Goal: Task Accomplishment & Management: Manage account settings

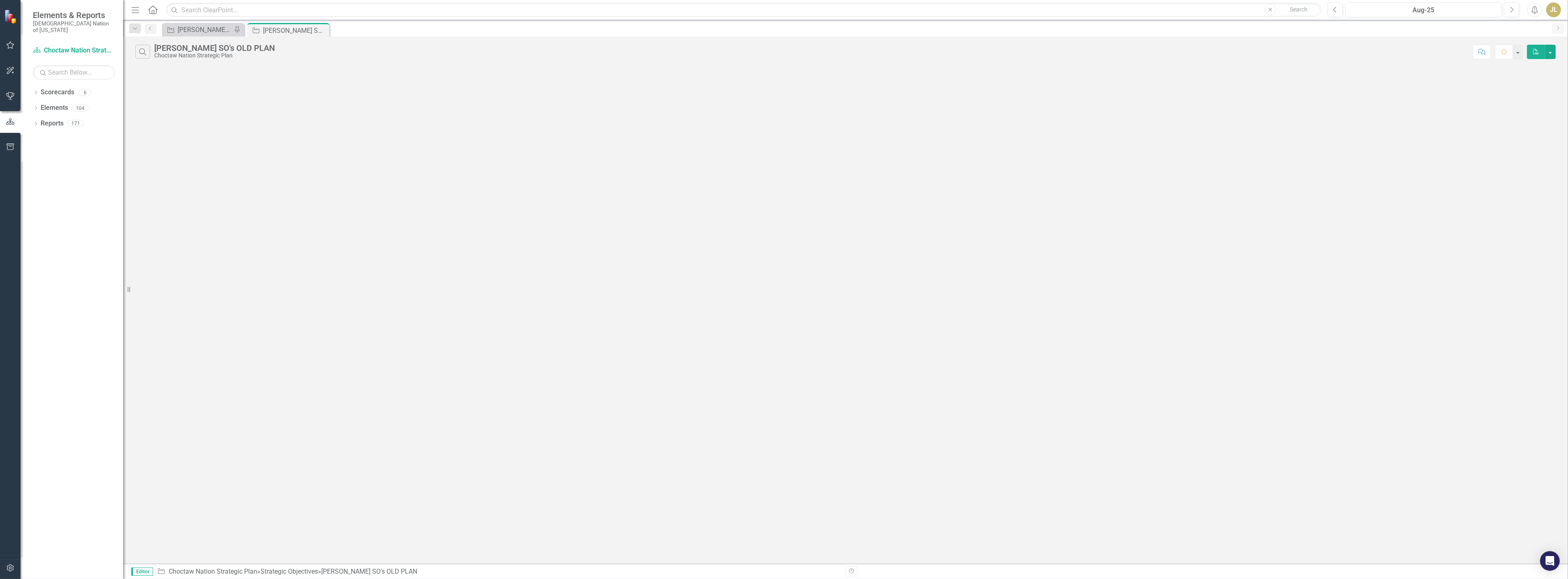
click at [10, 40] on button "button" at bounding box center [10, 46] width 18 height 17
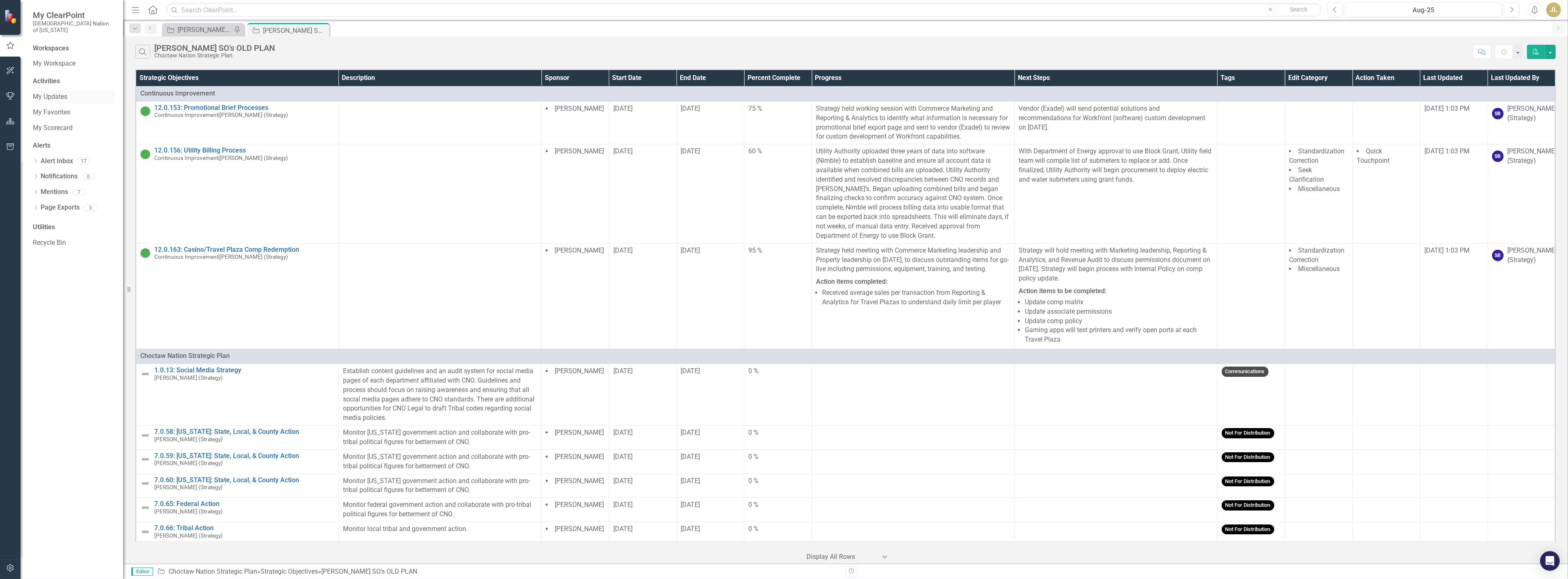
click at [58, 92] on link "My Updates" at bounding box center [74, 97] width 82 height 10
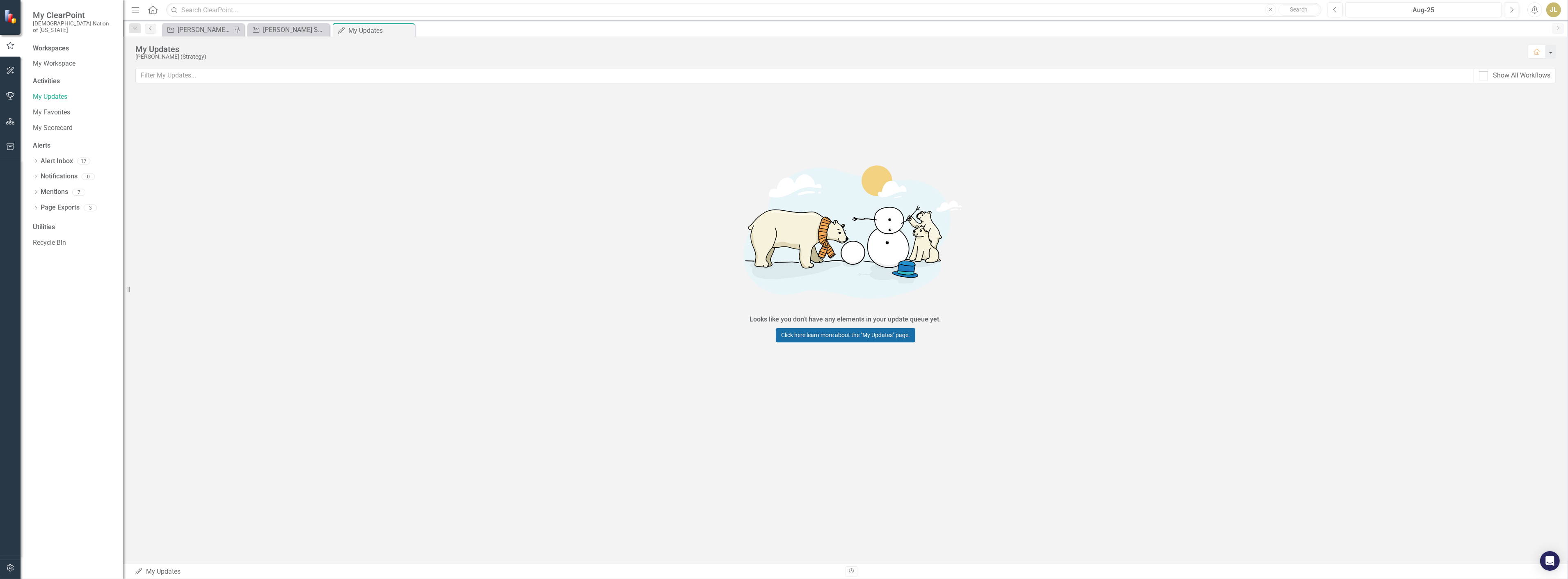
click at [794, 339] on link "Click here learn more about the "My Updates" page." at bounding box center [845, 335] width 139 height 15
click at [61, 123] on link "My Scorecard" at bounding box center [74, 128] width 82 height 10
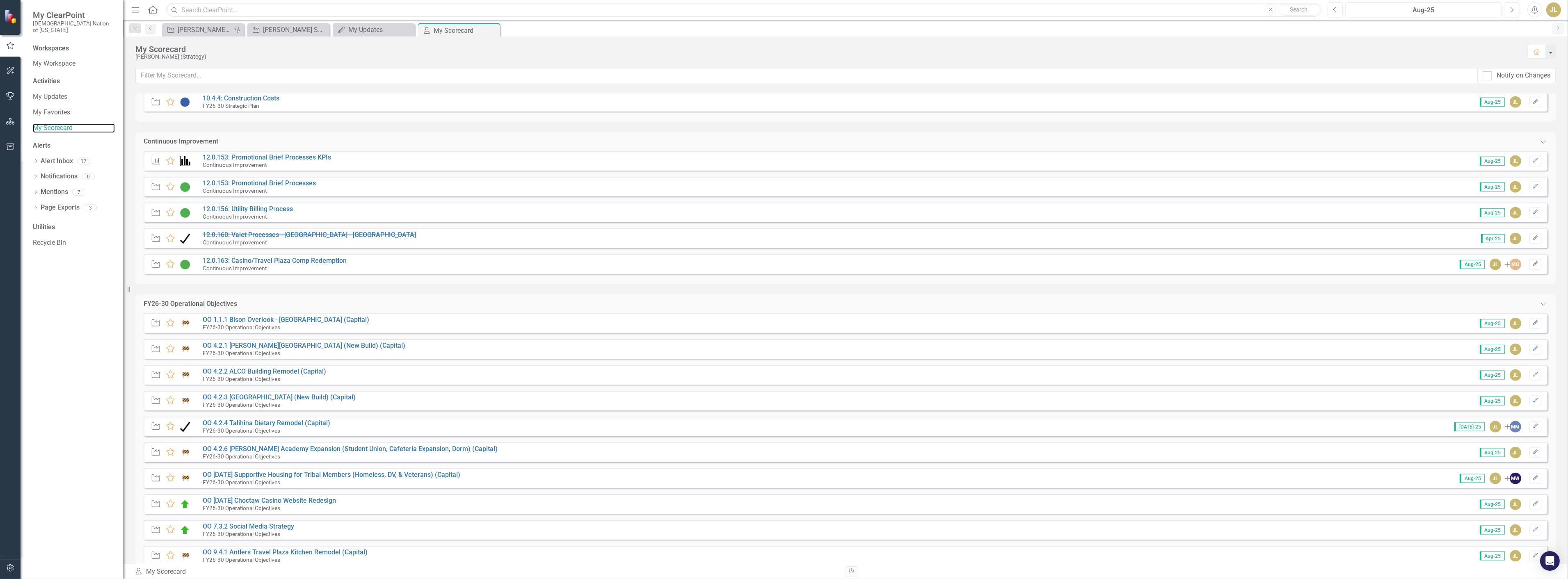
scroll to position [2368, 0]
click at [184, 24] on div "[PERSON_NAME] SOs" at bounding box center [205, 29] width 54 height 10
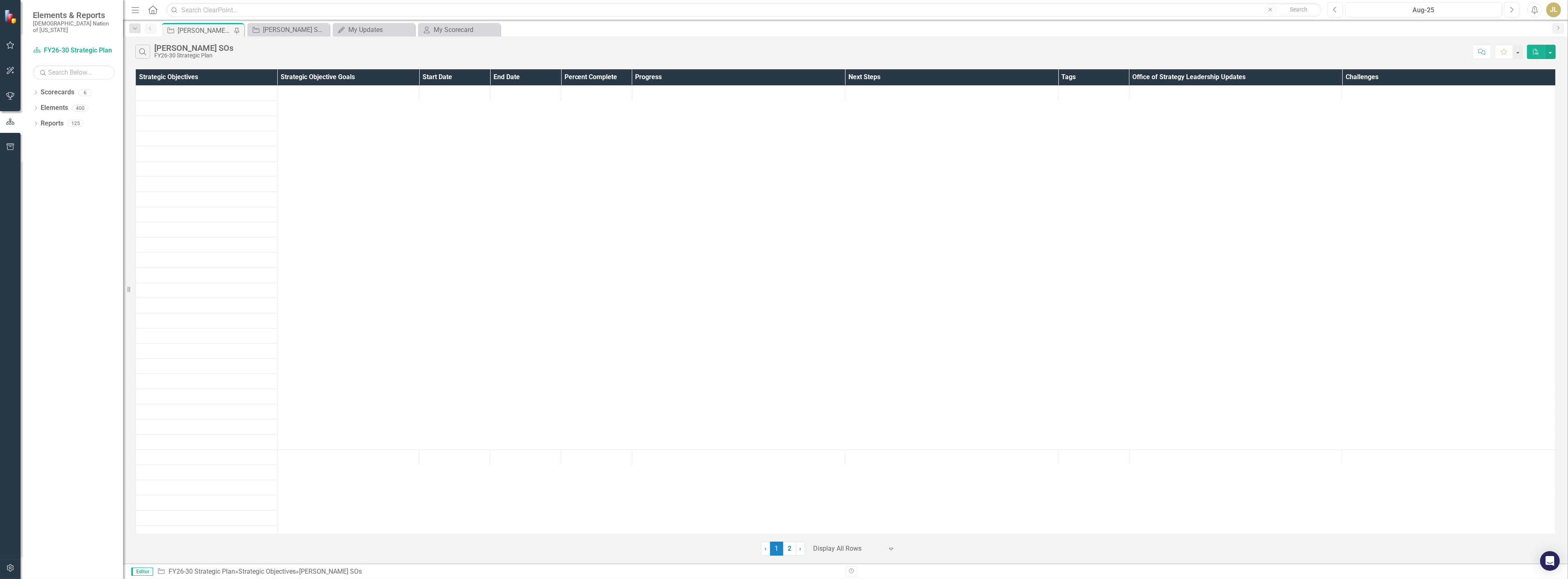
click at [13, 45] on icon "button" at bounding box center [10, 45] width 8 height 7
click at [61, 92] on link "My Updates" at bounding box center [74, 97] width 82 height 10
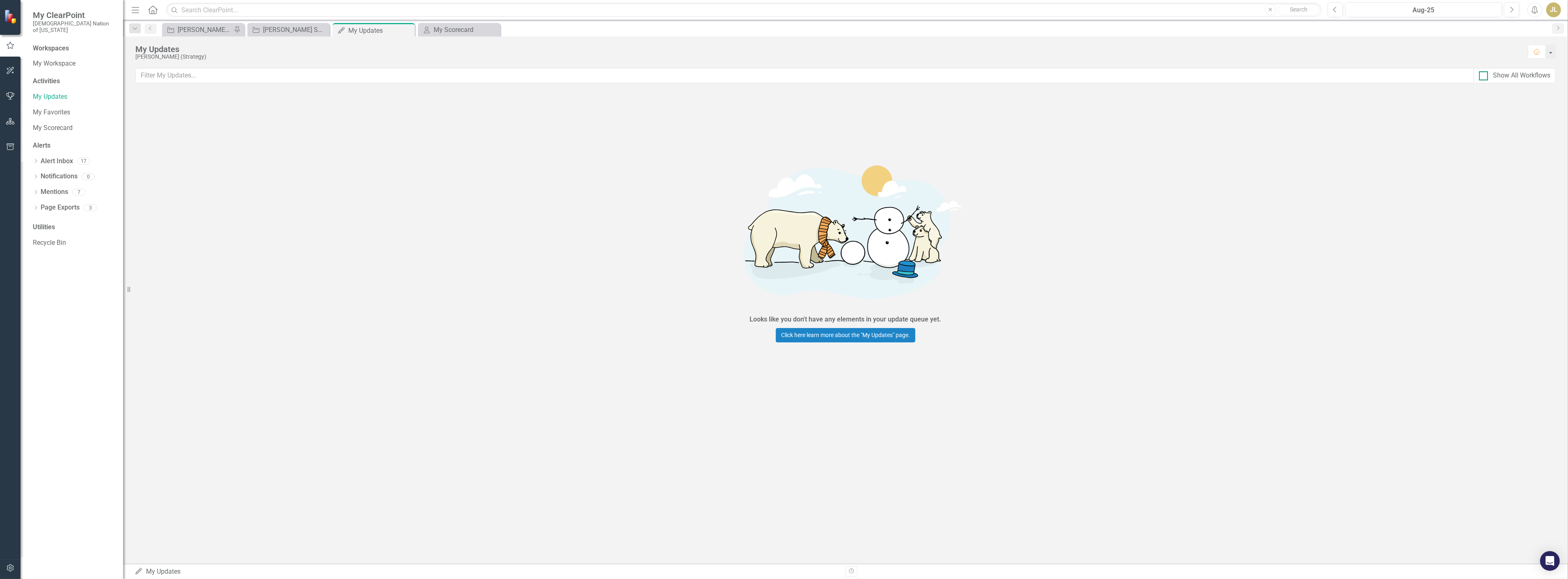
click at [1488, 80] on div "Show All Workflows" at bounding box center [1514, 76] width 71 height 10
click at [1485, 77] on input "Show All Workflows" at bounding box center [1482, 74] width 5 height 5
checkbox input "true"
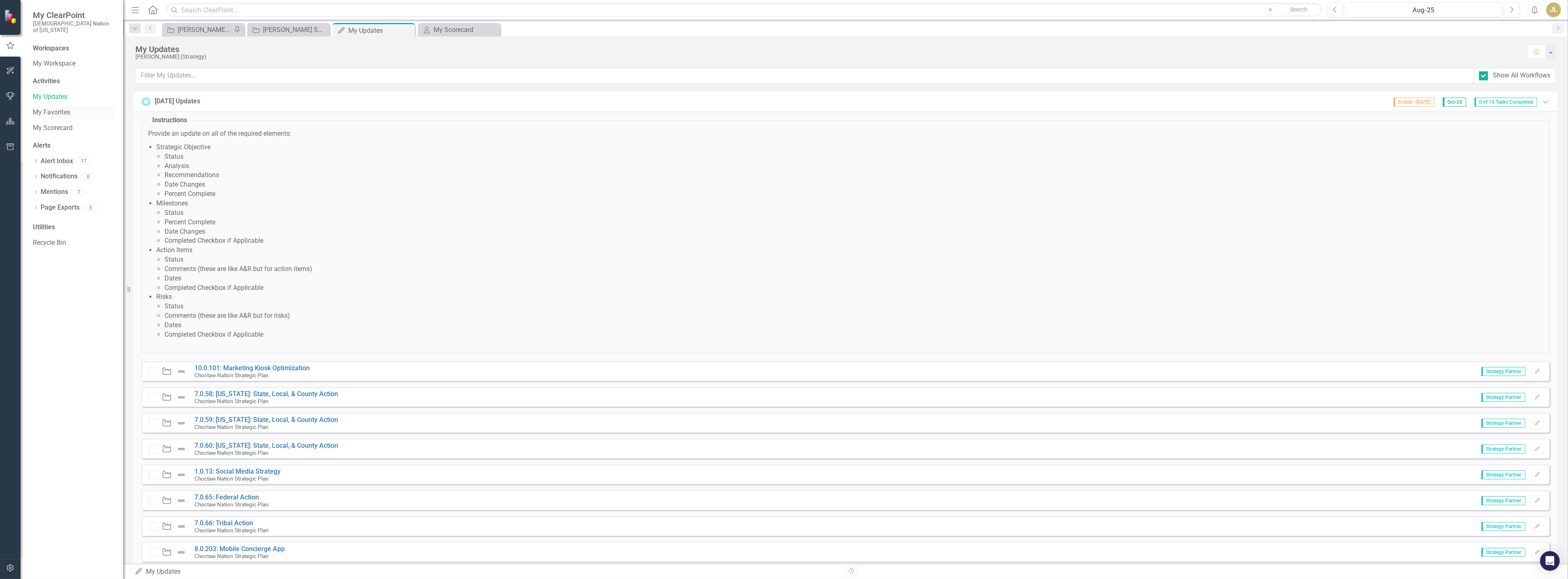
click at [67, 108] on link "My Favorites" at bounding box center [74, 113] width 82 height 10
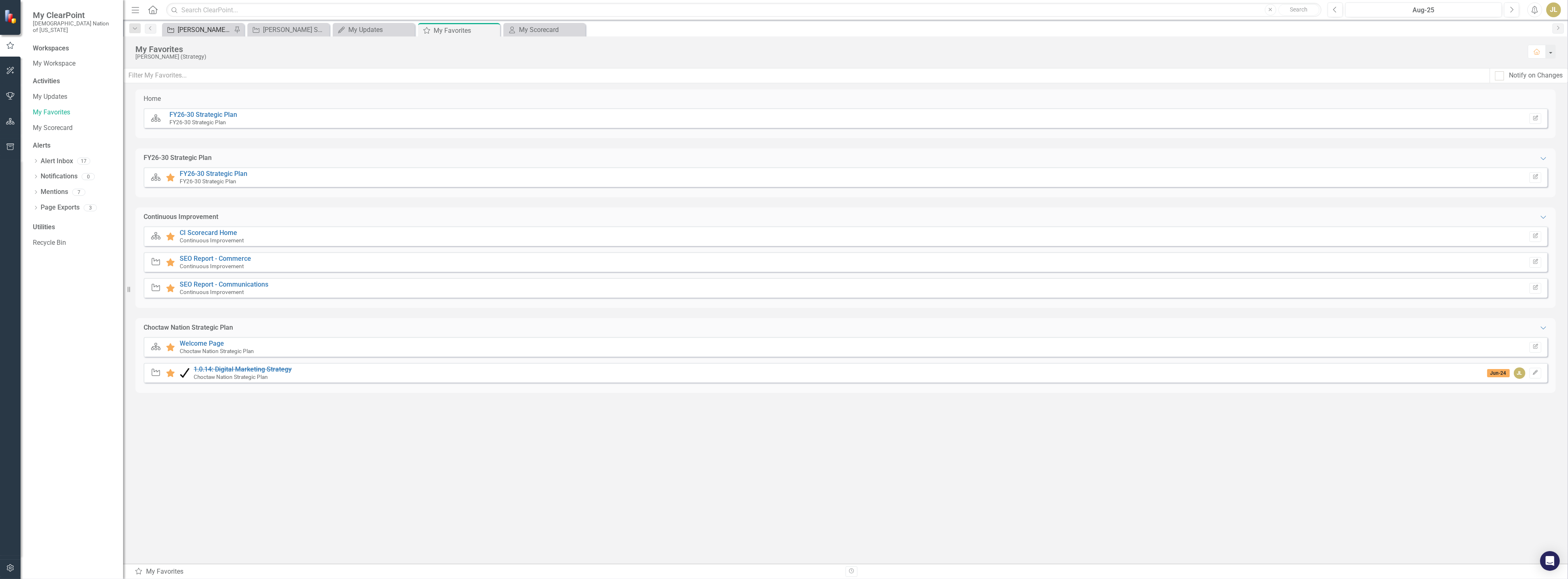
click at [206, 35] on div "[PERSON_NAME] SOs" at bounding box center [205, 29] width 54 height 10
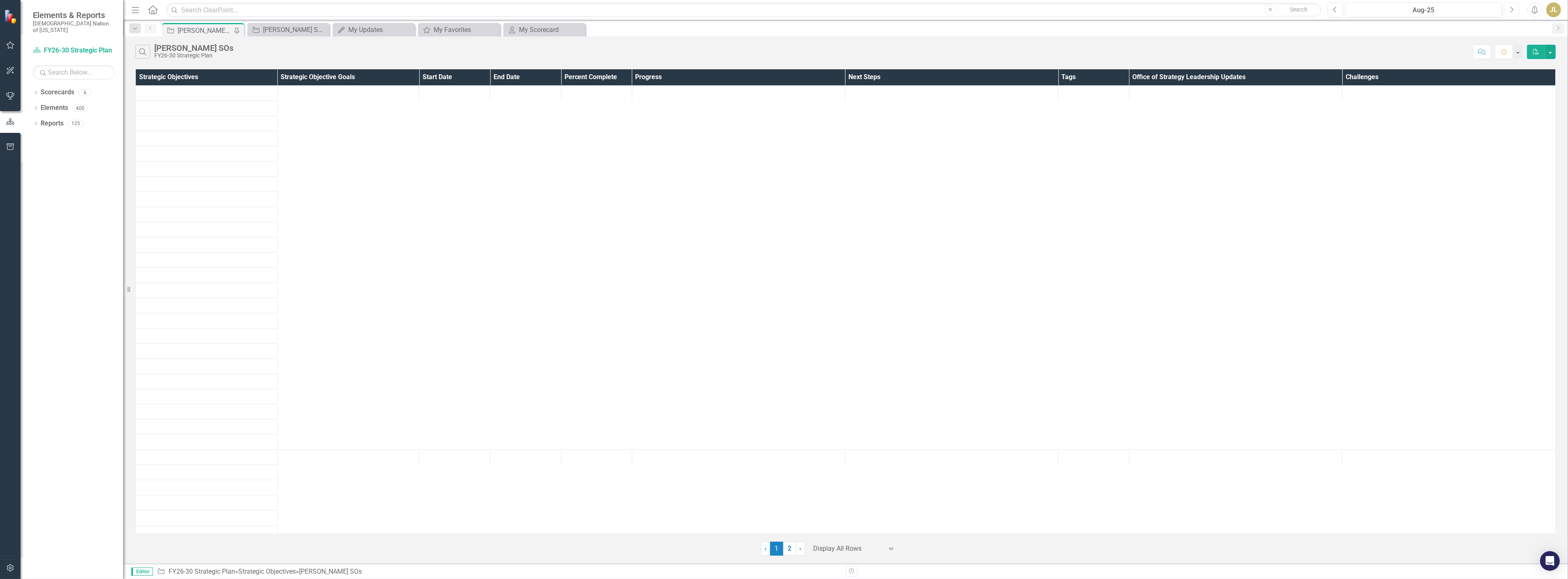
click at [1516, 15] on button "Next" at bounding box center [1511, 10] width 15 height 15
click at [791, 543] on link "2" at bounding box center [790, 548] width 13 height 14
click at [284, 30] on div "[PERSON_NAME] SO's OLD PLAN" at bounding box center [290, 29] width 54 height 10
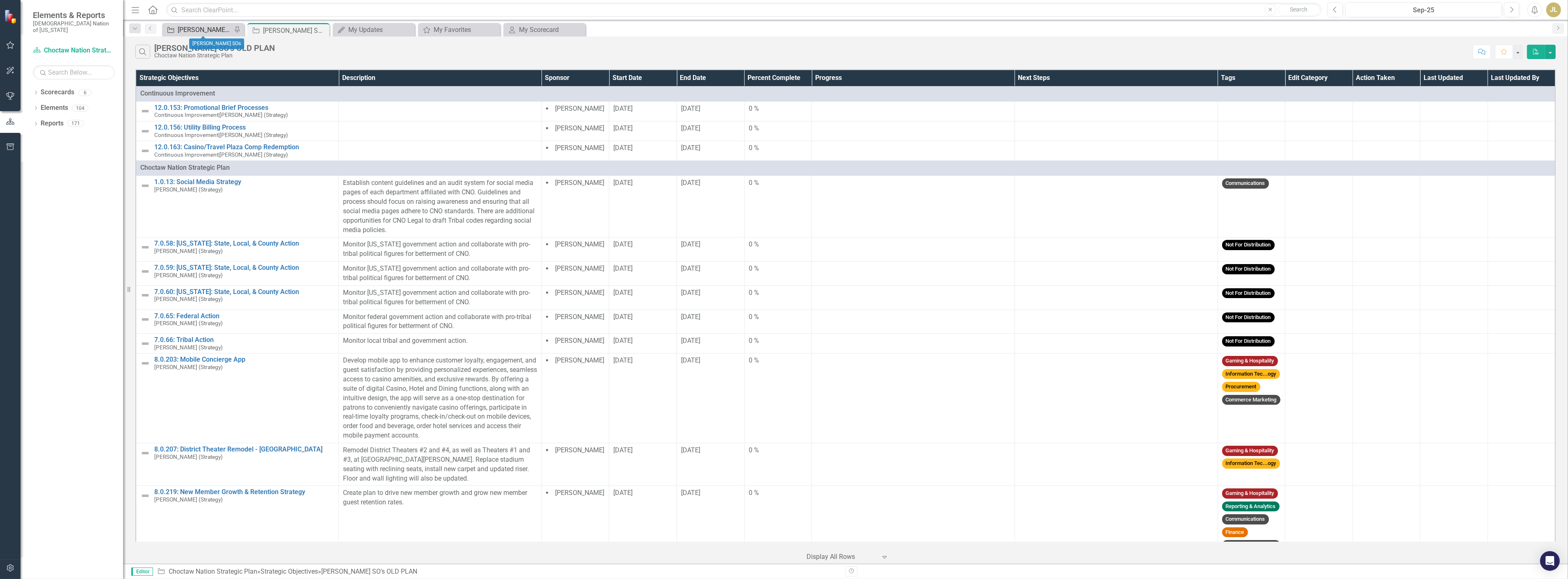
click at [206, 32] on div "[PERSON_NAME] SOs" at bounding box center [205, 29] width 54 height 10
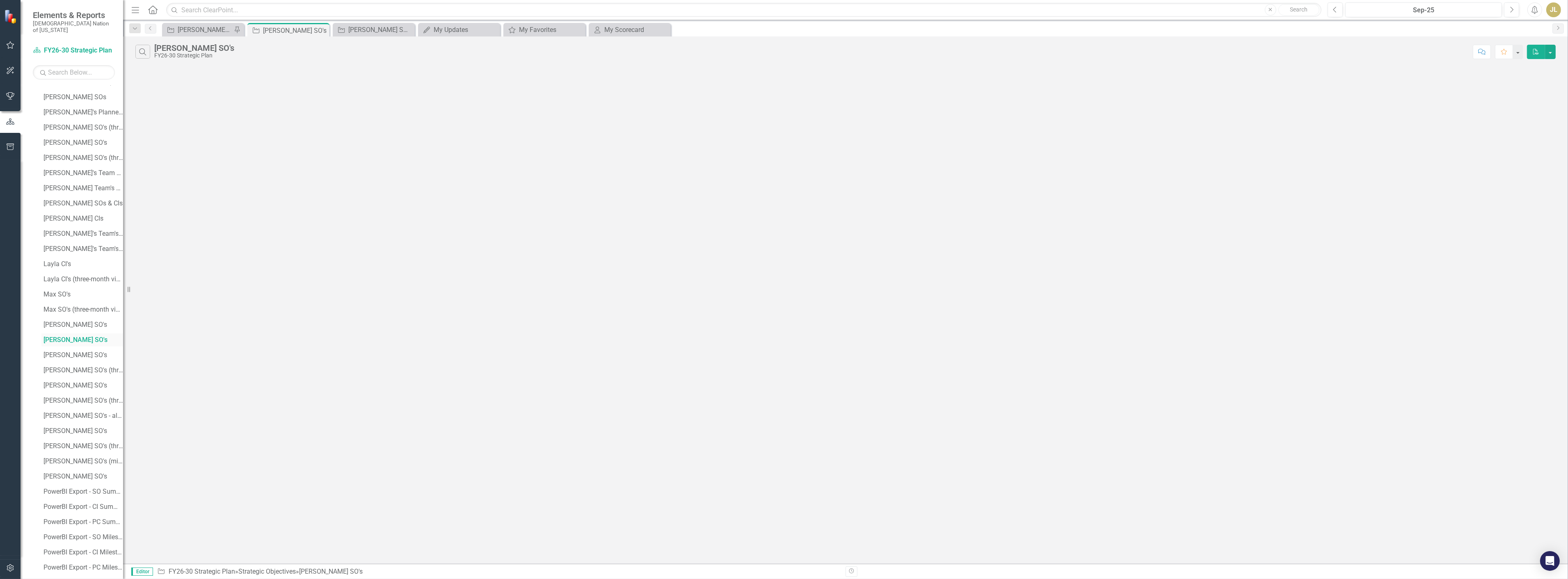
scroll to position [302, 0]
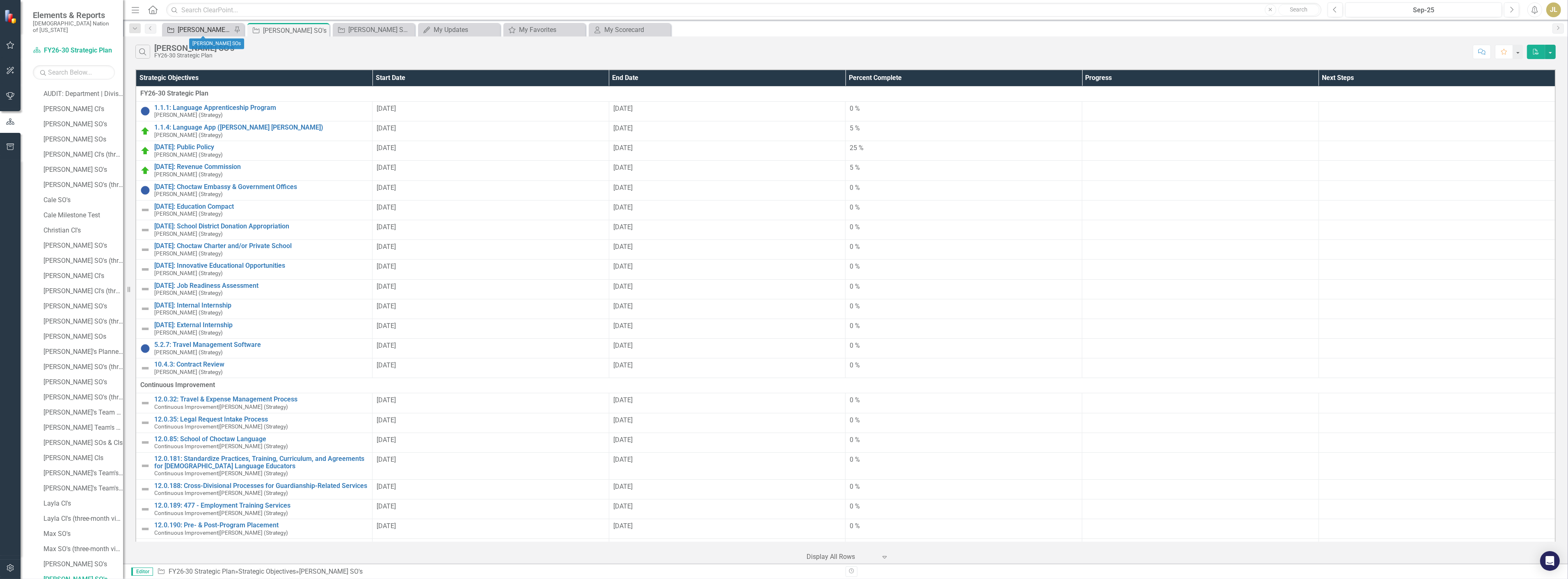
click at [201, 30] on div "[PERSON_NAME] SOs" at bounding box center [205, 29] width 54 height 10
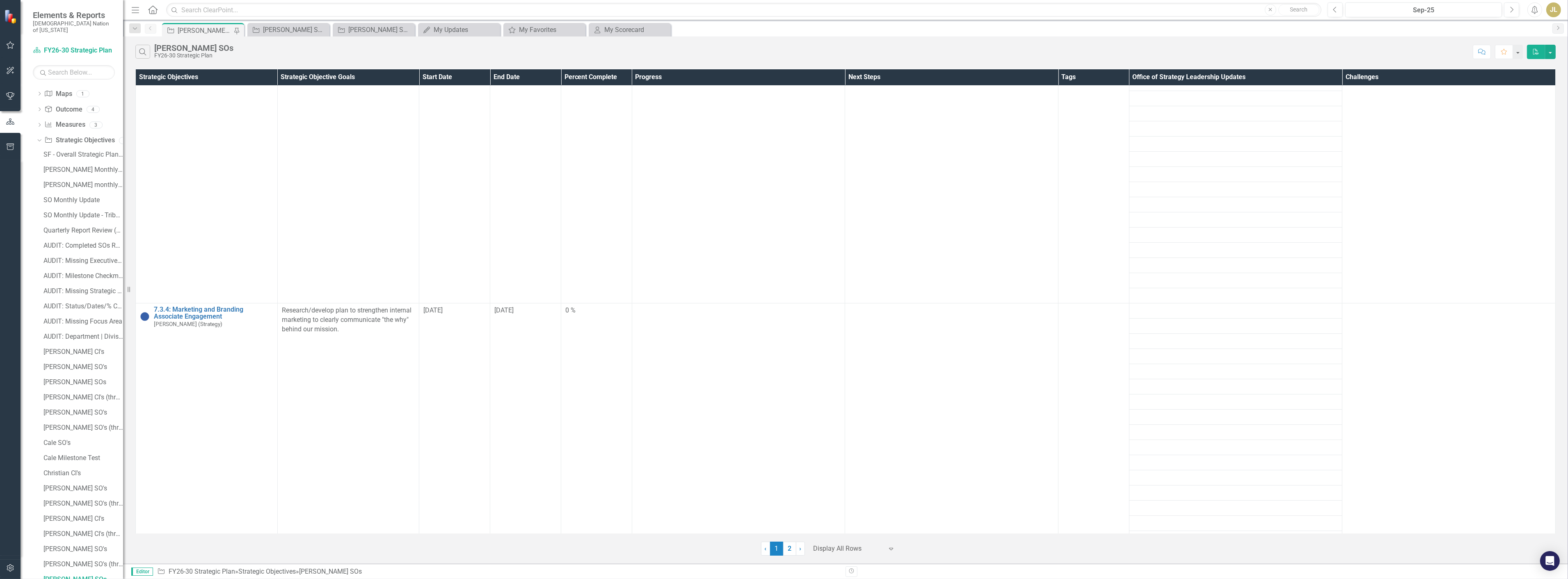
scroll to position [683, 0]
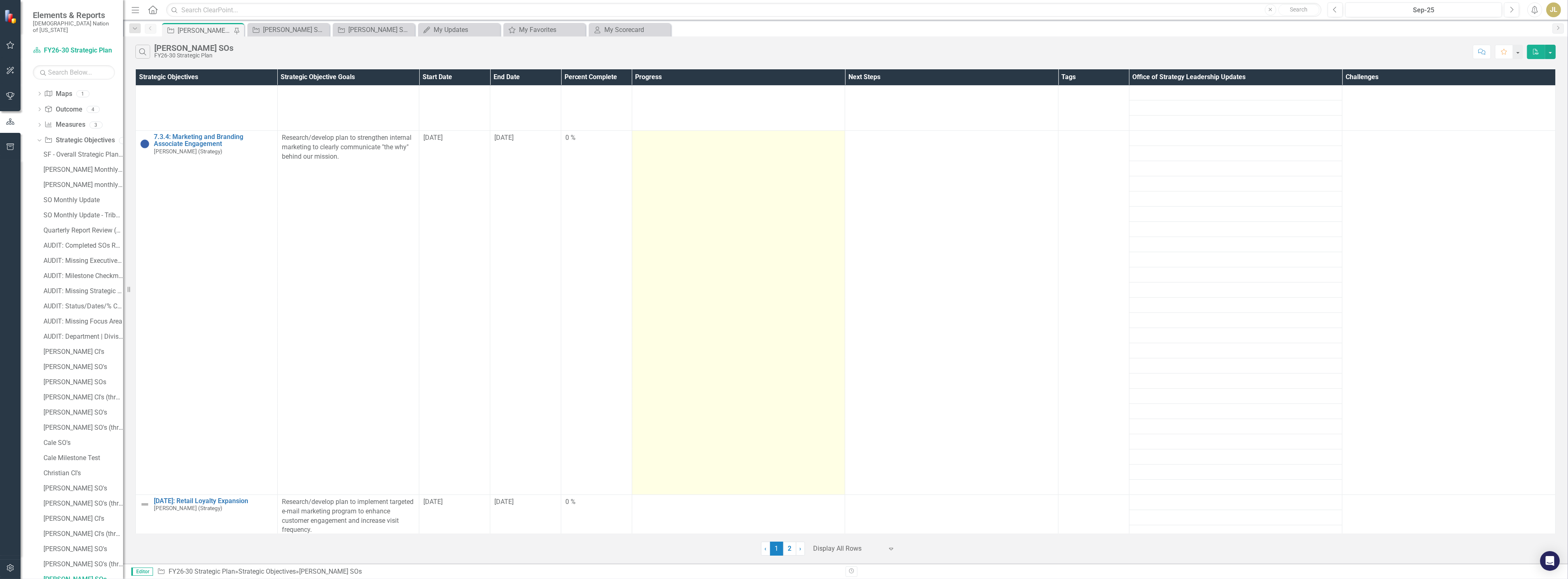
click at [670, 195] on td at bounding box center [738, 312] width 213 height 364
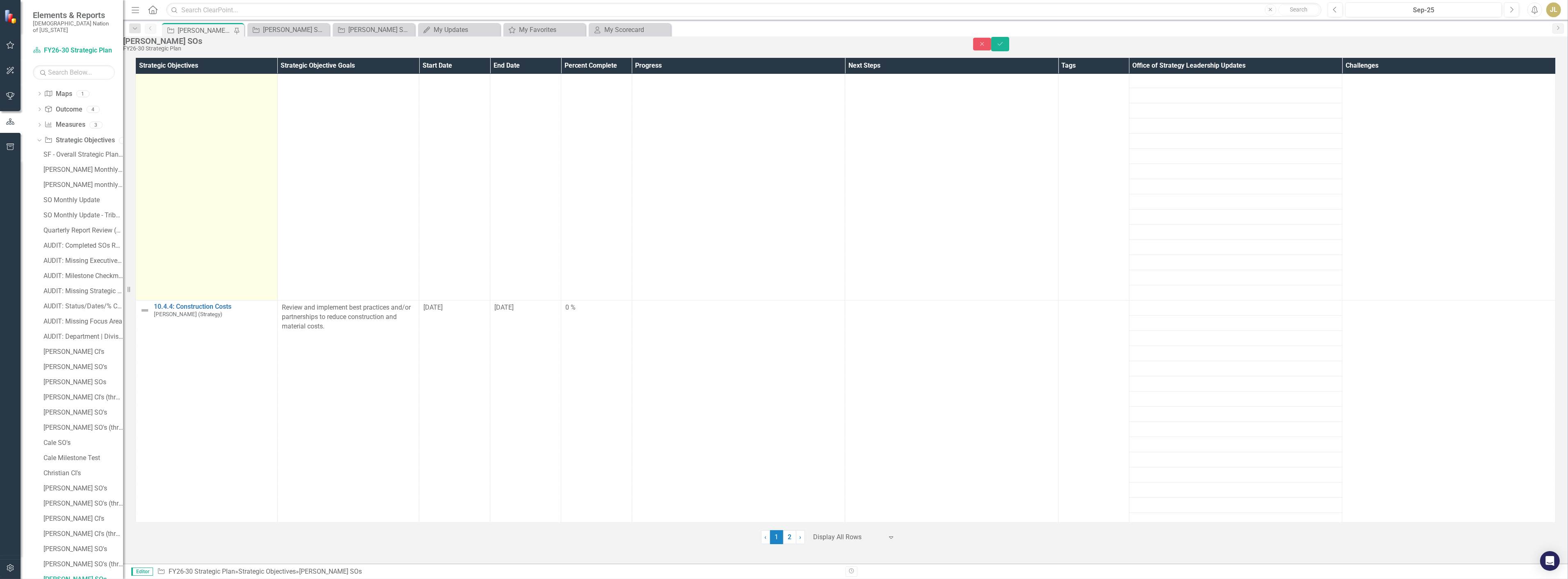
scroll to position [1412, 0]
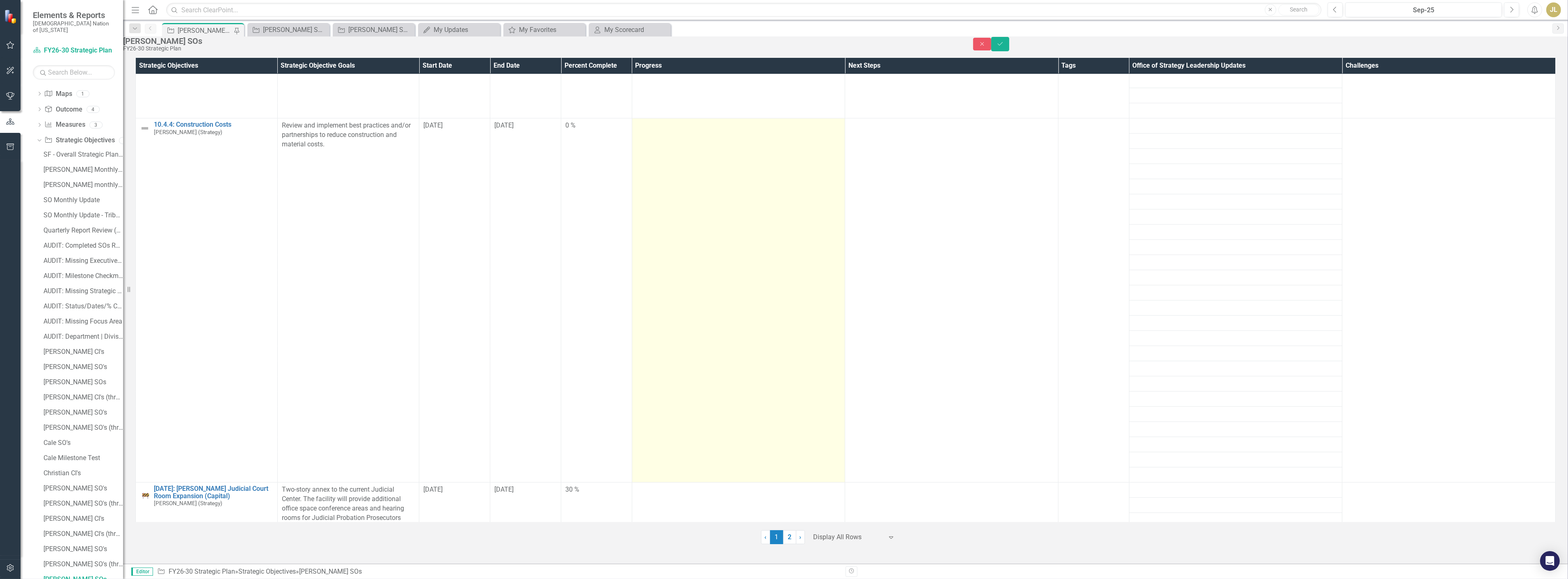
click at [707, 276] on td at bounding box center [738, 300] width 213 height 364
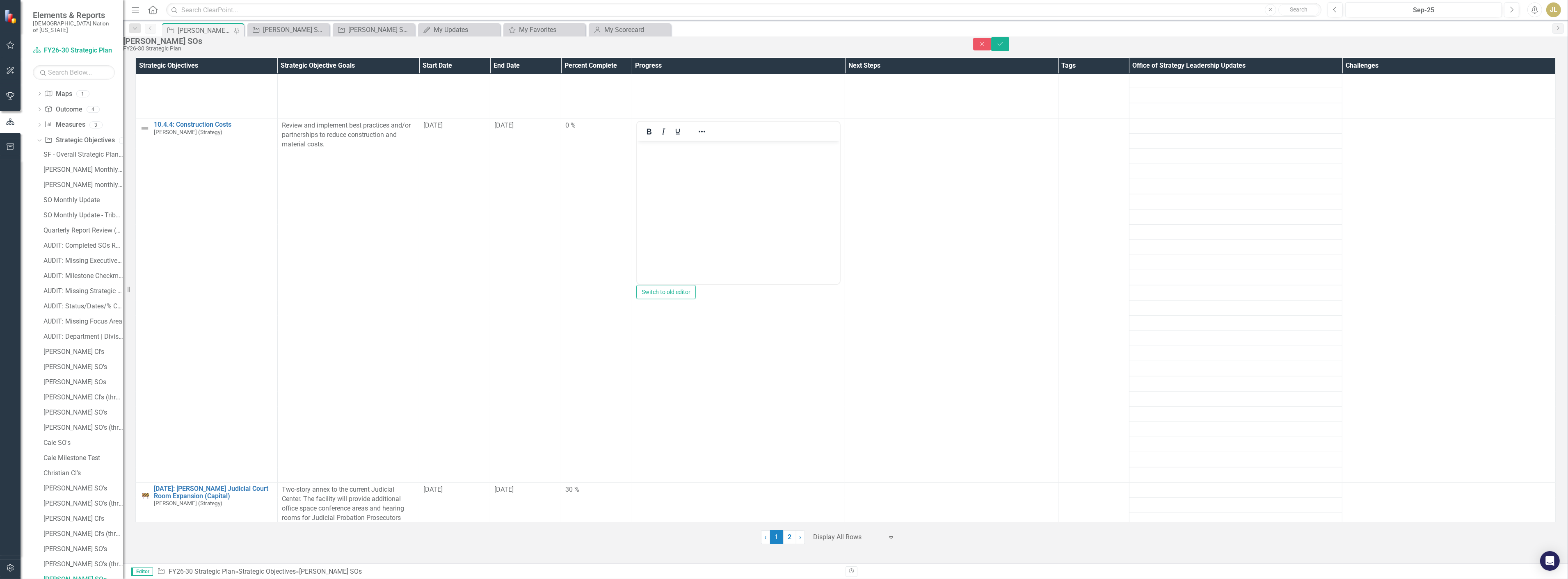
scroll to position [0, 0]
click at [727, 248] on body "Rich Text Area. Press ALT-0 for help." at bounding box center [738, 203] width 203 height 123
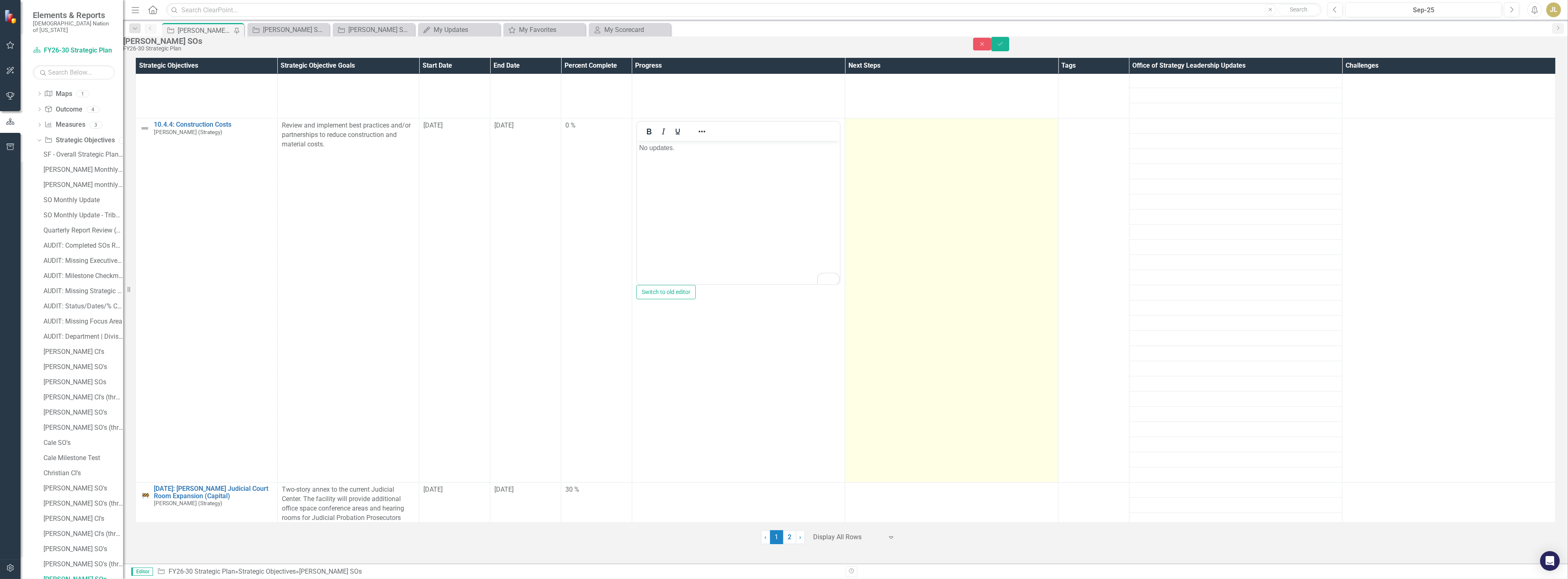
click at [888, 219] on td at bounding box center [951, 300] width 213 height 364
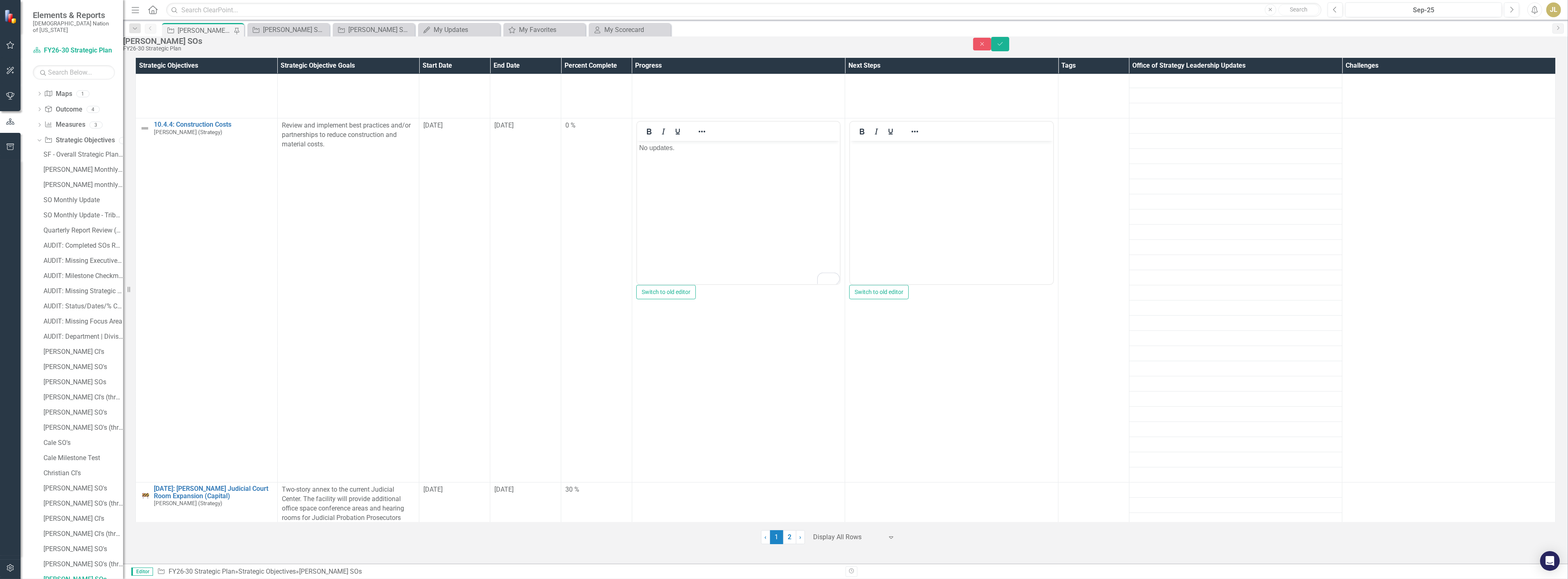
scroll to position [0, 0]
click at [934, 232] on body "Rich Text Area. Press ALT-0 for help." at bounding box center [952, 203] width 203 height 123
click at [1548, 52] on div "Josh SOs FY26-30 Strategic Plan Close Save" at bounding box center [845, 44] width 1457 height 15
click at [1004, 47] on icon "Save" at bounding box center [1000, 43] width 7 height 5
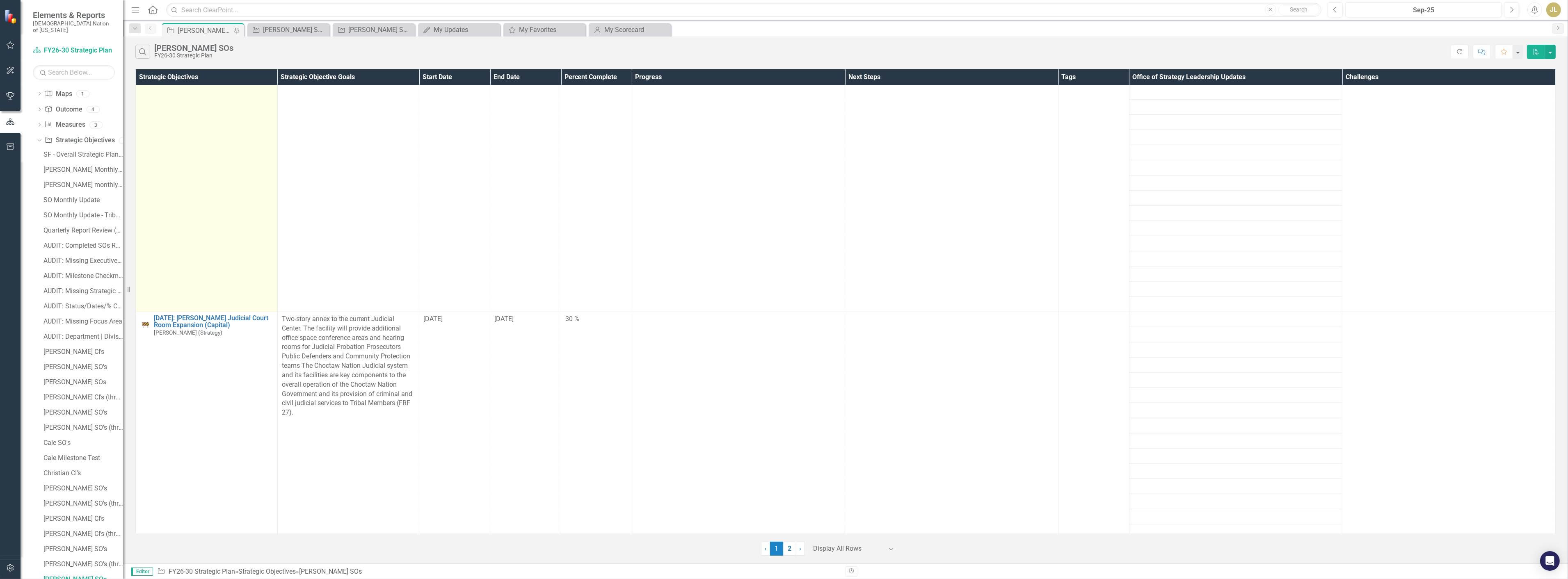
scroll to position [1640, 0]
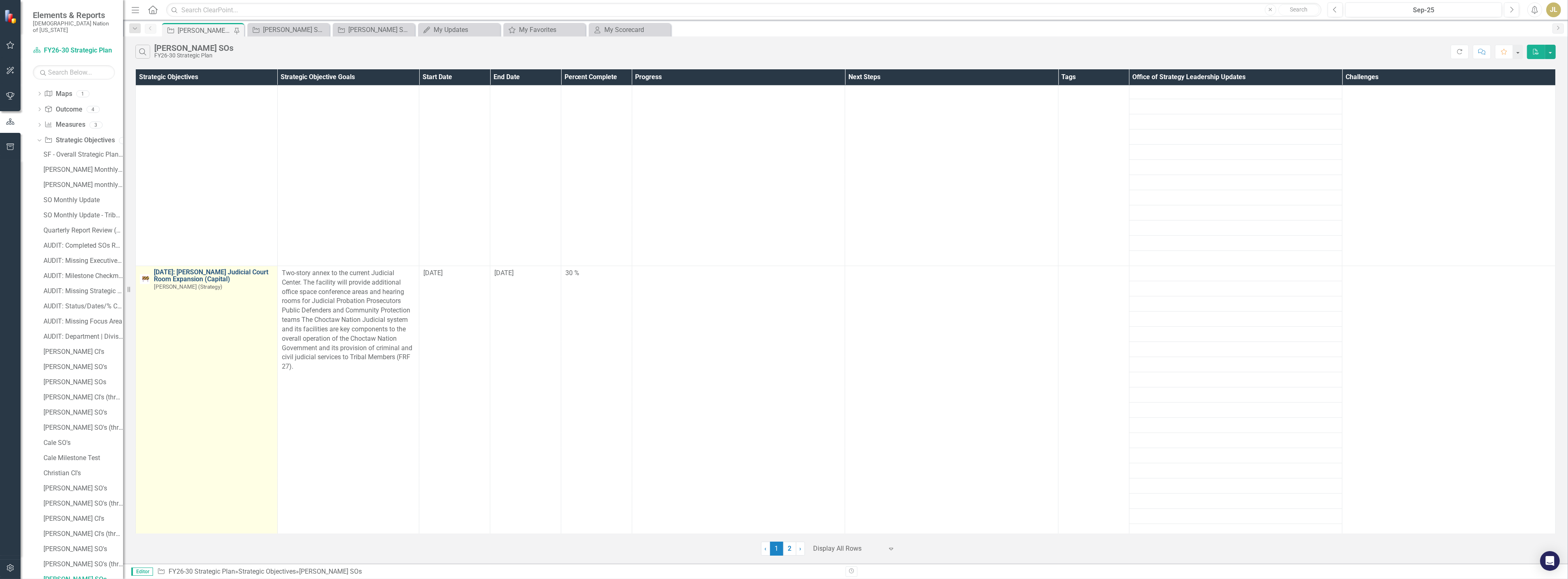
click at [185, 274] on link "[DATE]: [PERSON_NAME] Judicial Court Room Expansion (Capital)" at bounding box center [214, 276] width 119 height 15
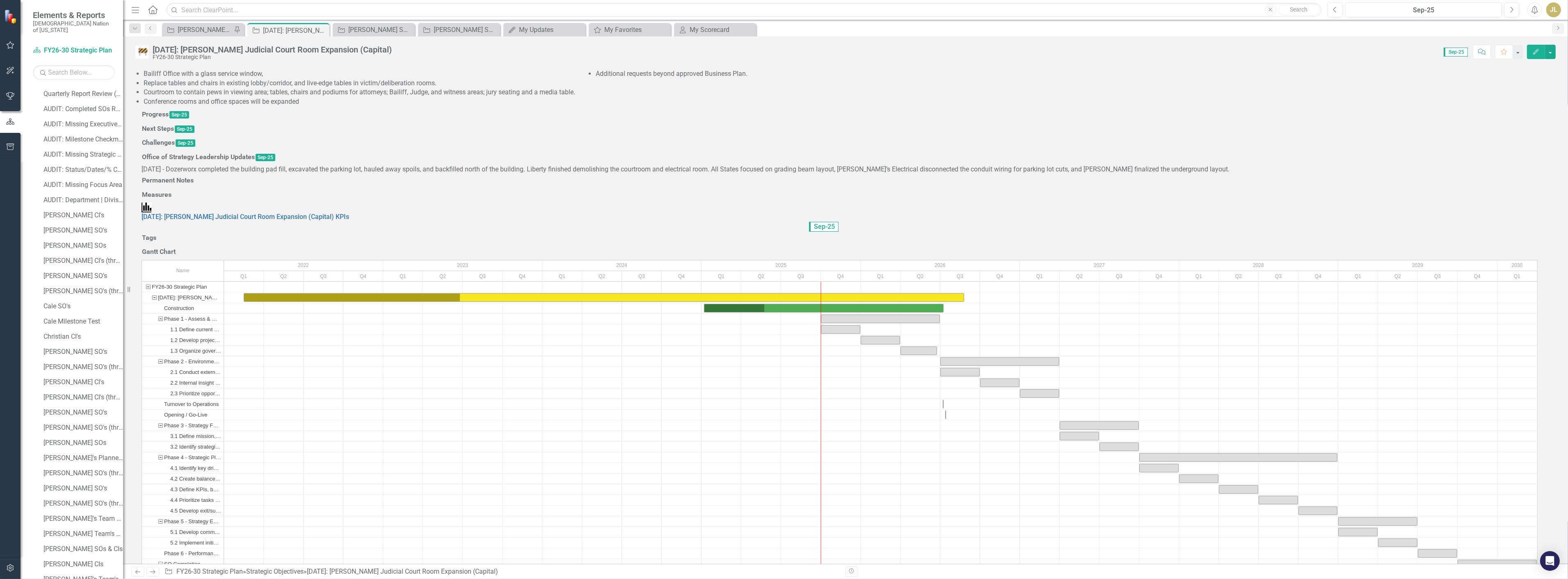
scroll to position [227, 0]
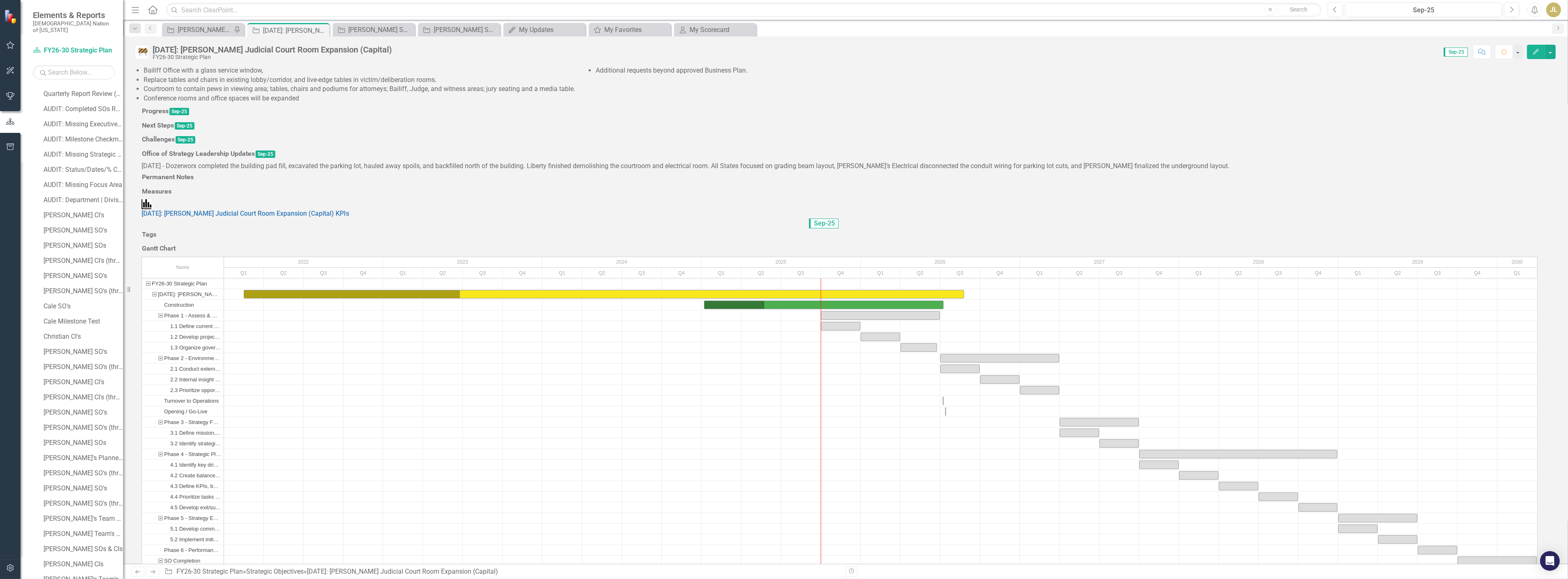
click at [1097, 171] on p "9/4/25 - Dozerworx completed the building pad fill, excavated the parking lot, …" at bounding box center [845, 167] width 1408 height 10
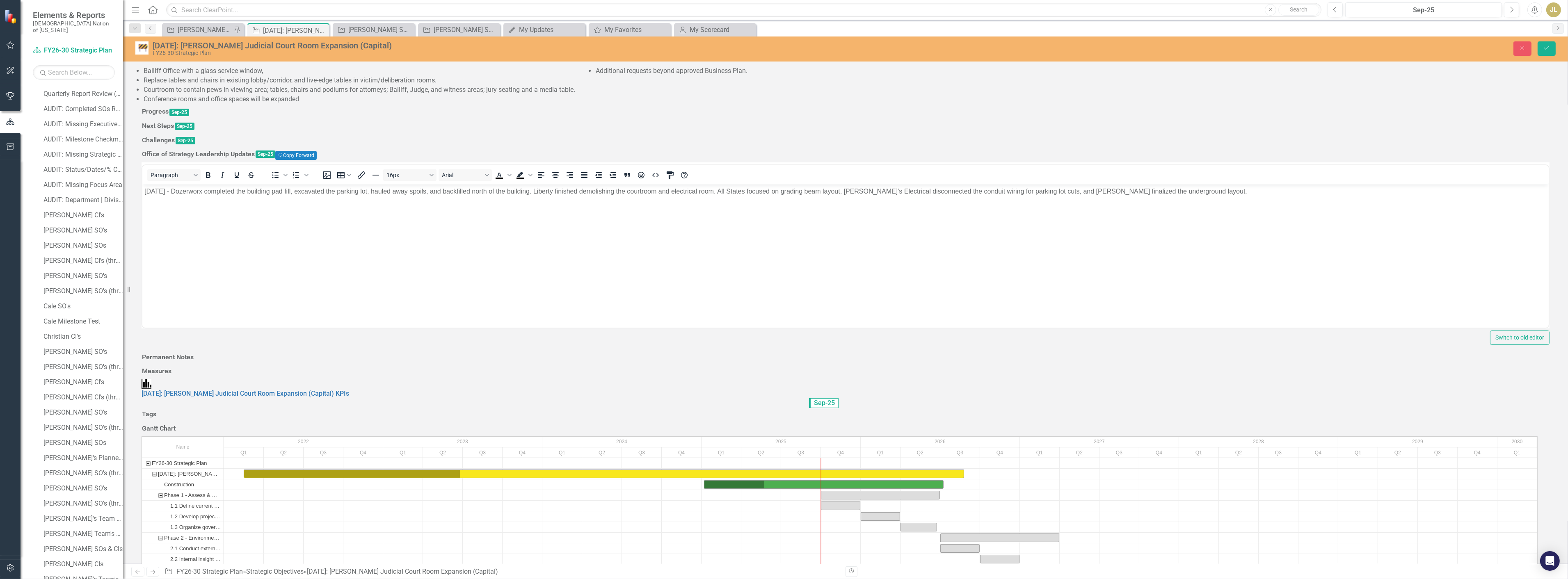
scroll to position [0, 0]
click at [1185, 198] on body "9/4/25 - Dozerworx completed the building pad fill, excavated the parking lot, …" at bounding box center [845, 246] width 1406 height 123
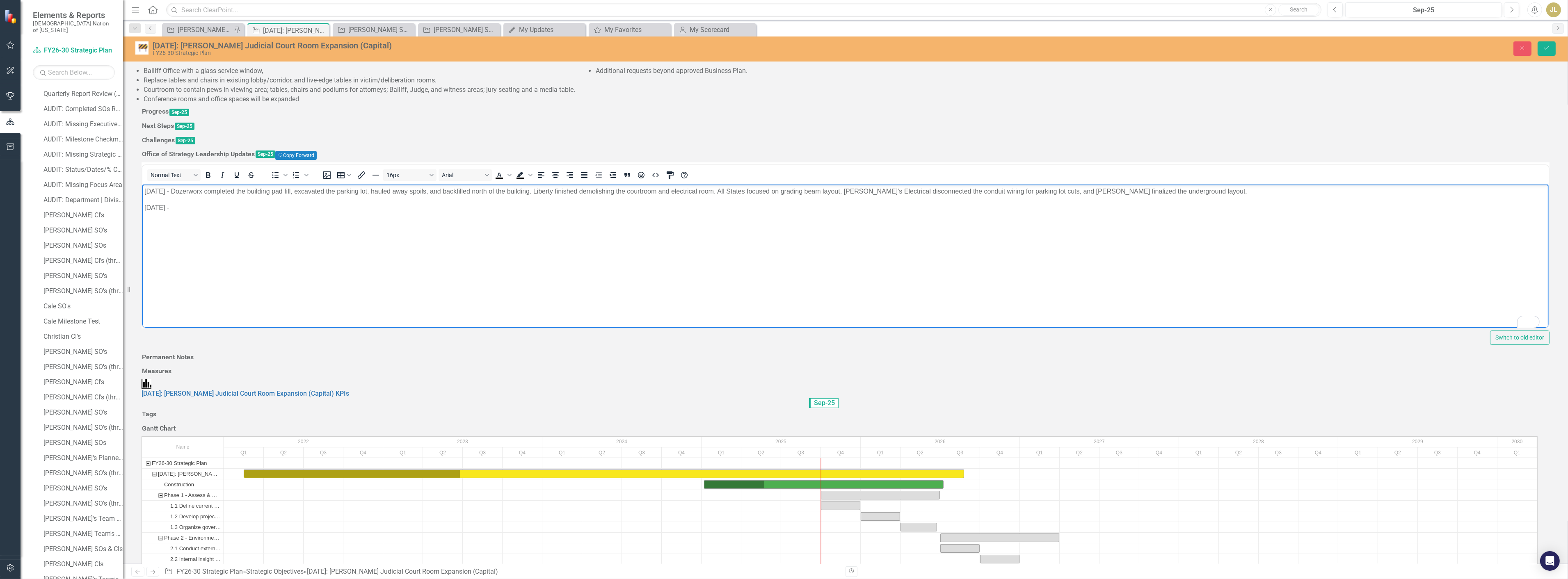
click at [177, 211] on p "9/10/25 -" at bounding box center [845, 207] width 1402 height 10
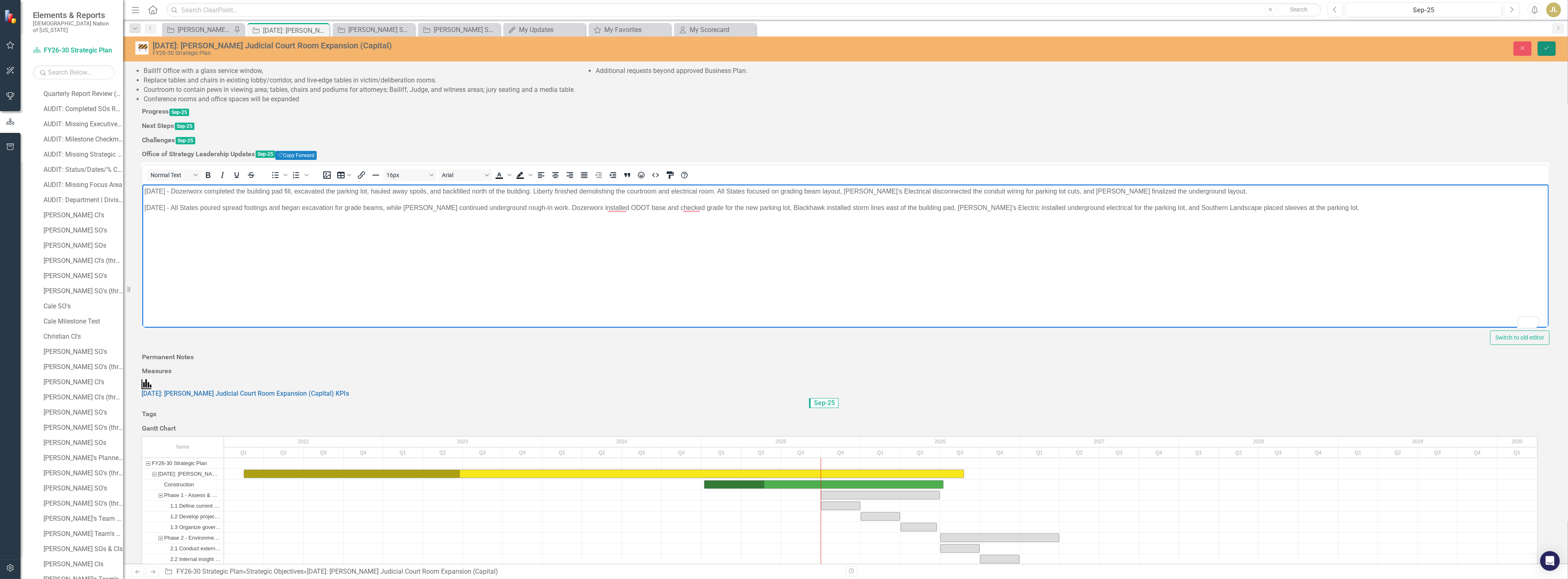
click at [1547, 55] on button "Save" at bounding box center [1547, 49] width 18 height 15
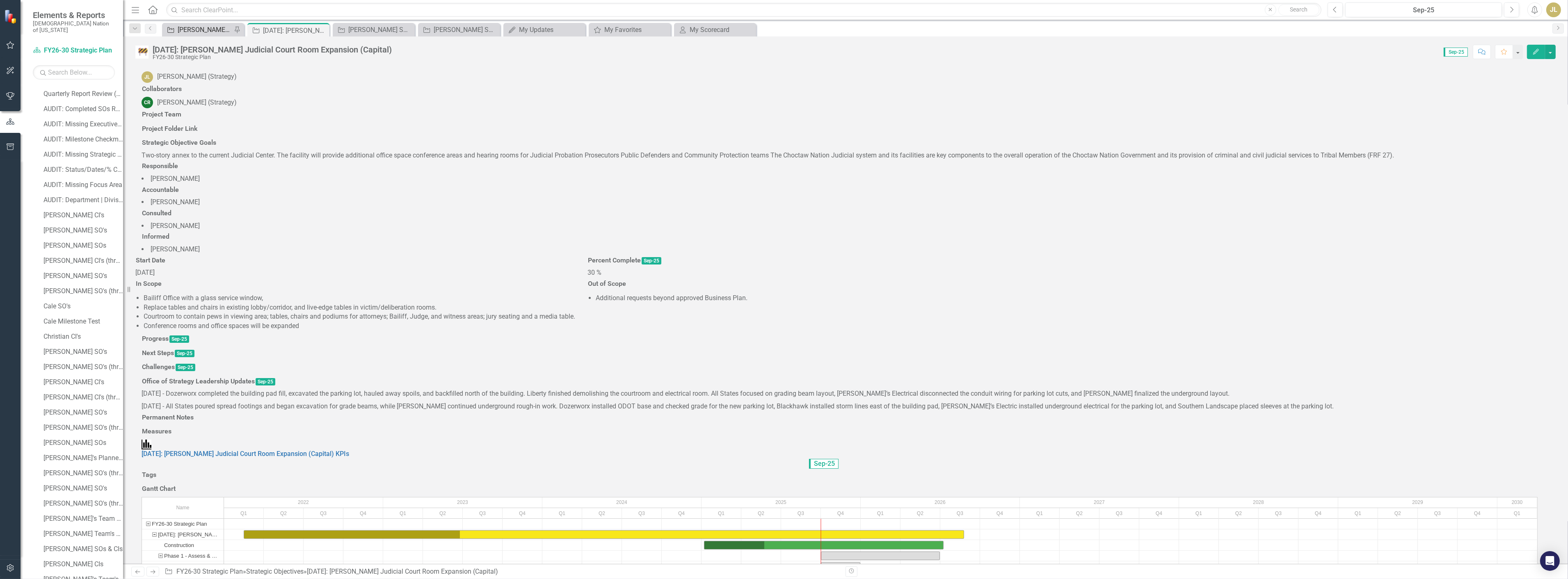
click at [202, 32] on div "[PERSON_NAME] SOs" at bounding box center [205, 29] width 54 height 10
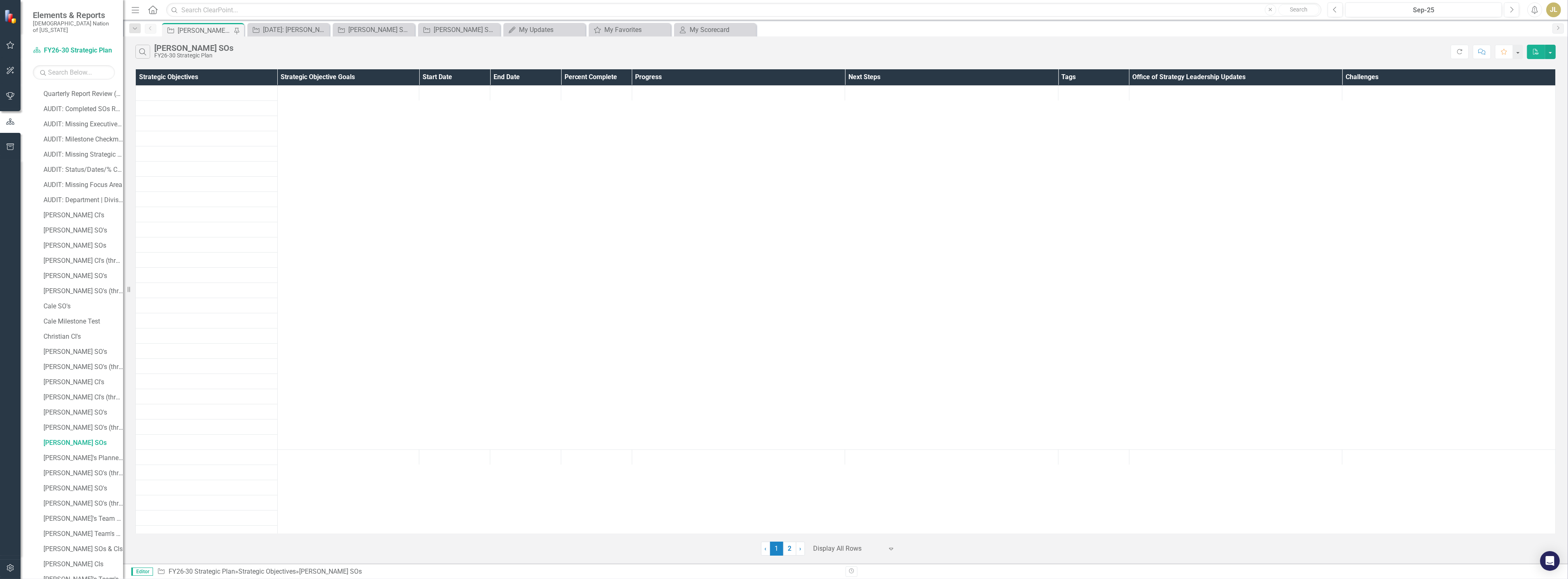
scroll to position [60, 0]
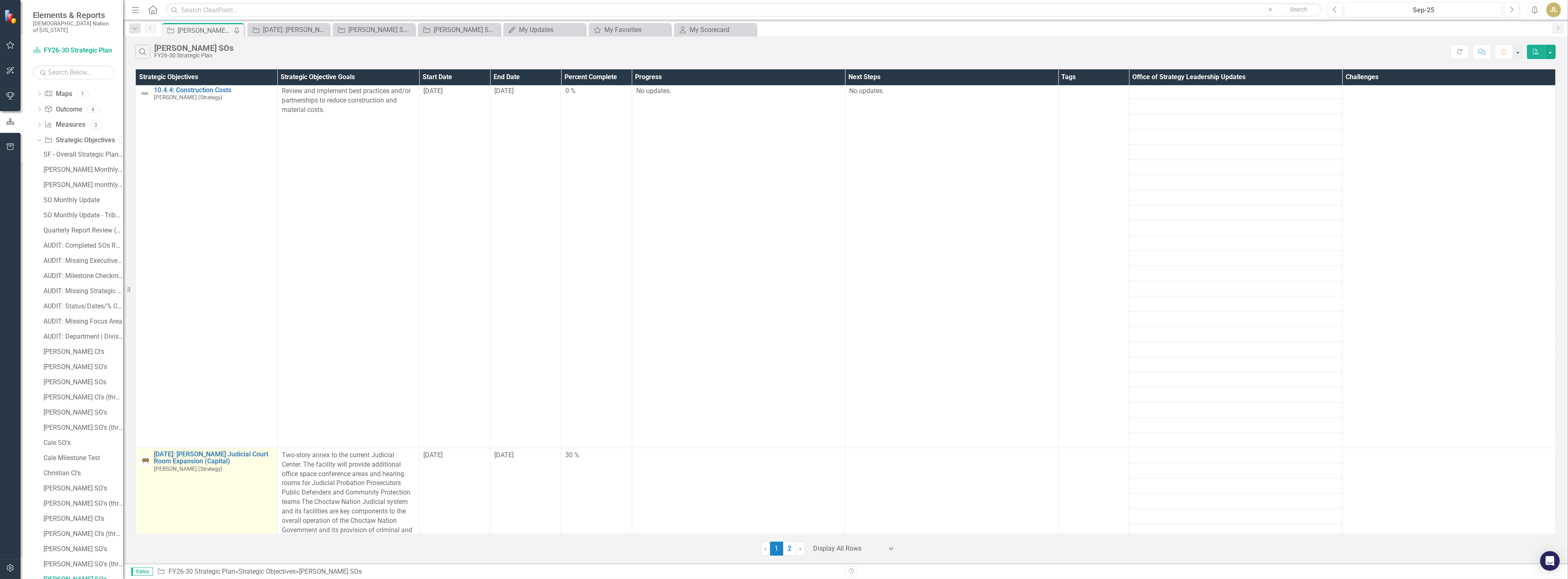
scroll to position [1731, 0]
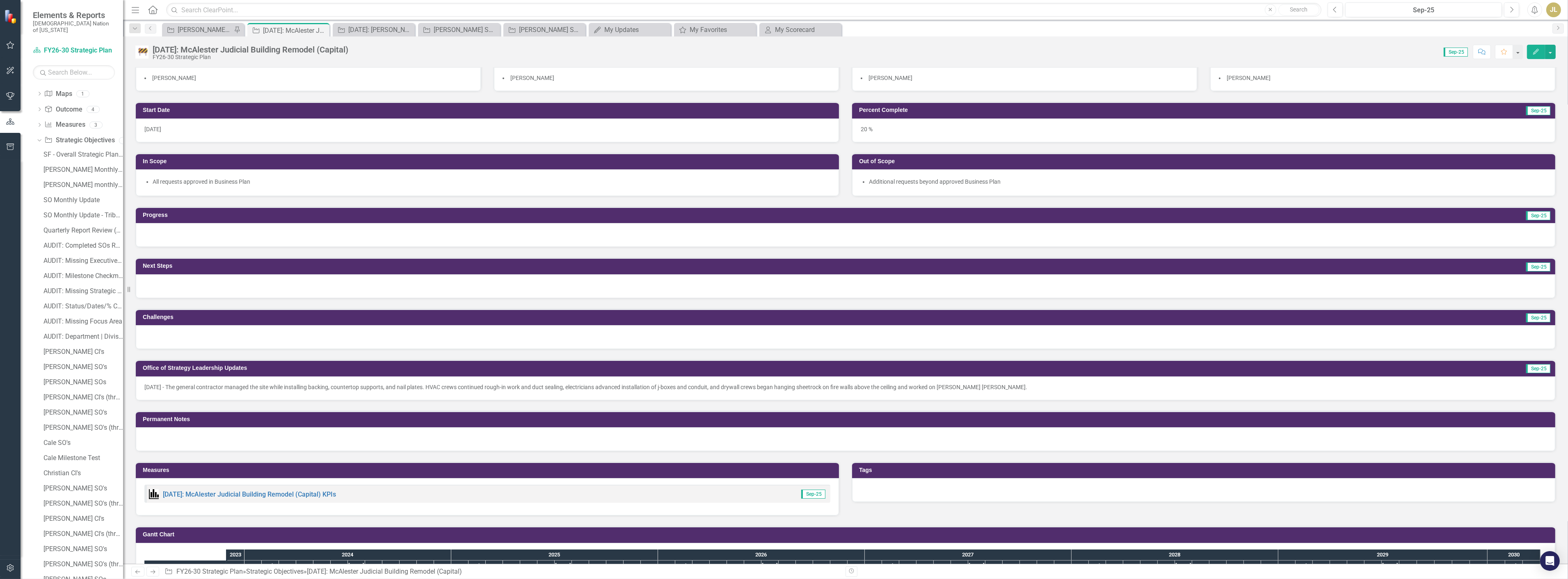
scroll to position [273, 0]
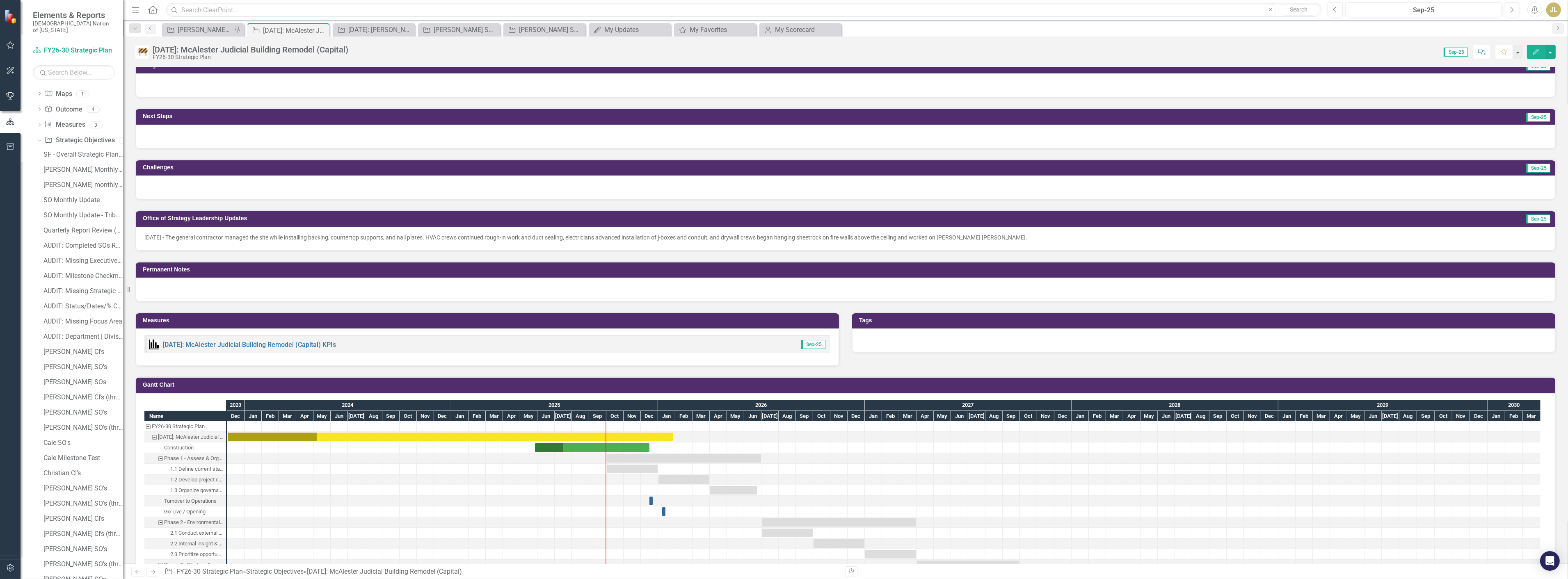
click at [1000, 234] on p "9/4/25 - The general contractor managed the site while installing backing, coun…" at bounding box center [845, 237] width 1402 height 8
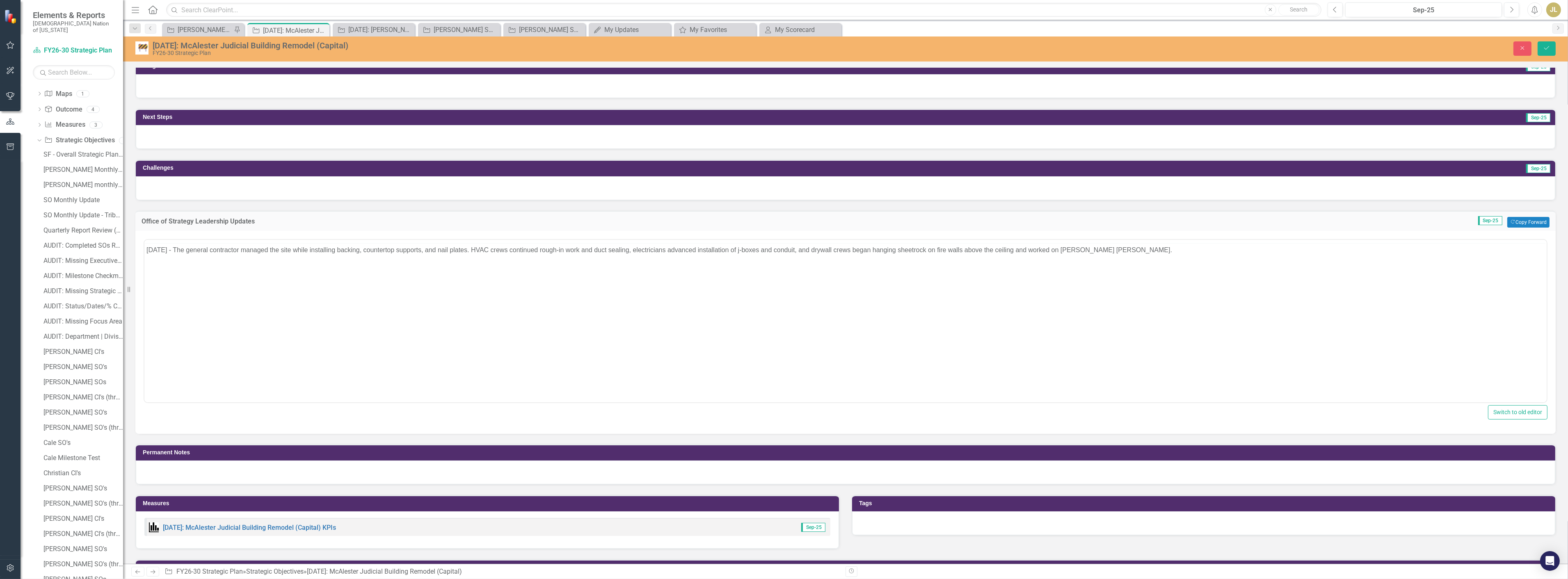
scroll to position [0, 0]
click at [1117, 269] on p "9/4/25 - The general contractor managed the site while installing backing, coun…" at bounding box center [845, 266] width 1398 height 10
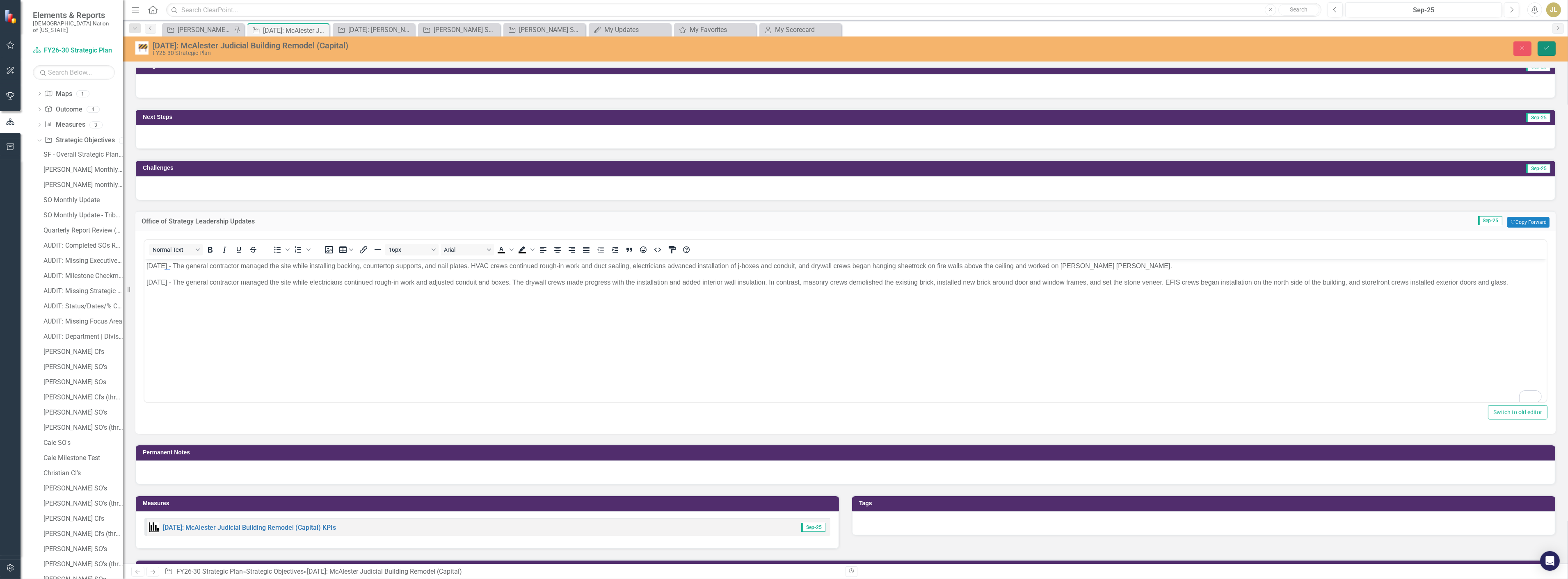
click at [1553, 50] on button "Save" at bounding box center [1547, 49] width 18 height 15
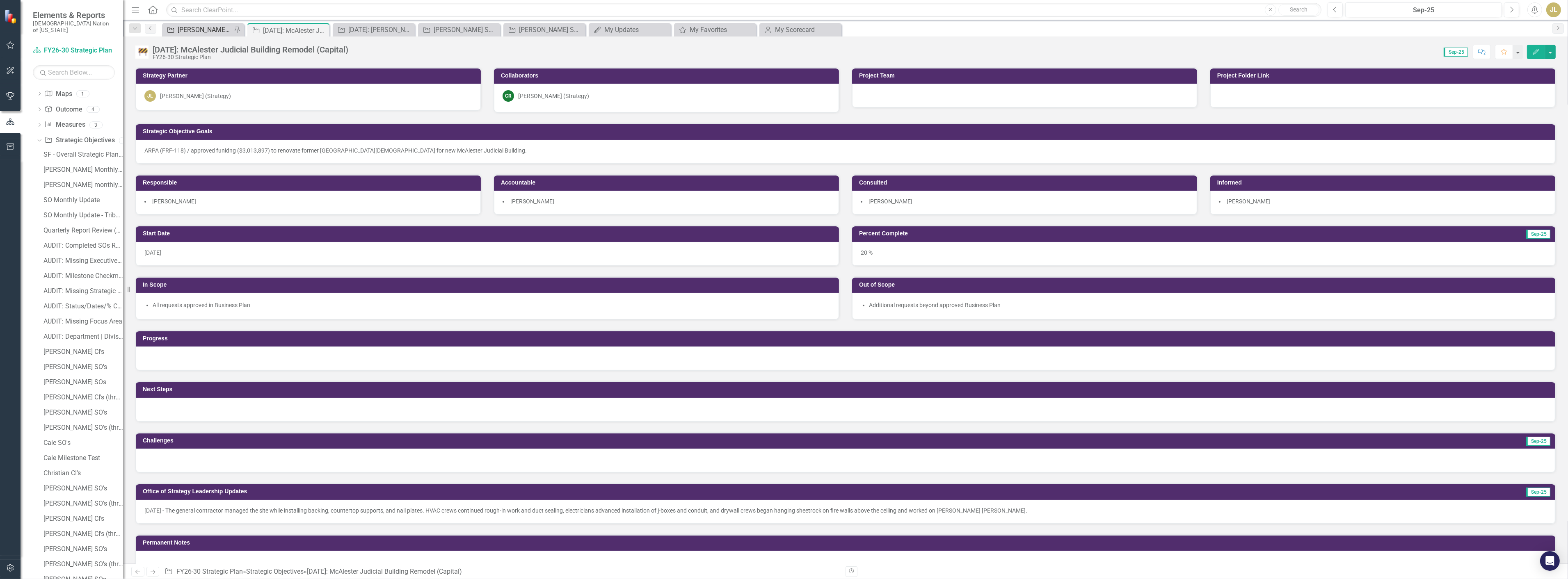
click at [211, 33] on div "[PERSON_NAME] SOs" at bounding box center [205, 29] width 54 height 10
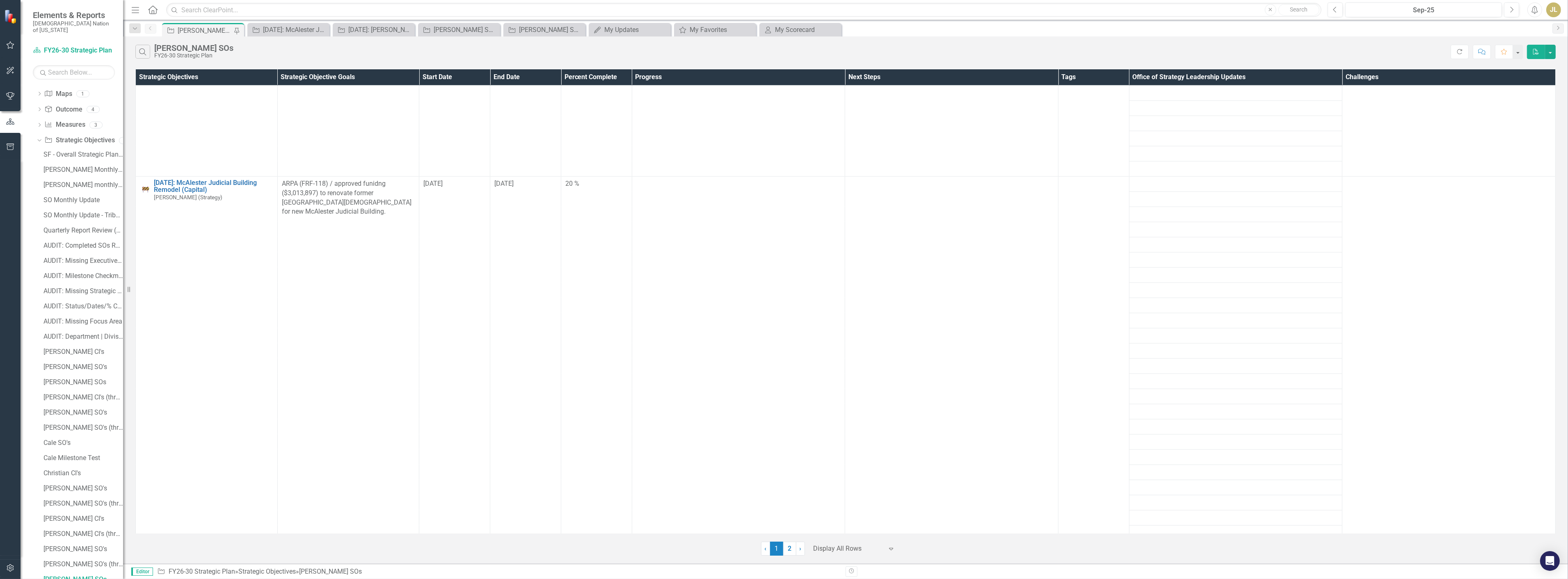
scroll to position [2551, 0]
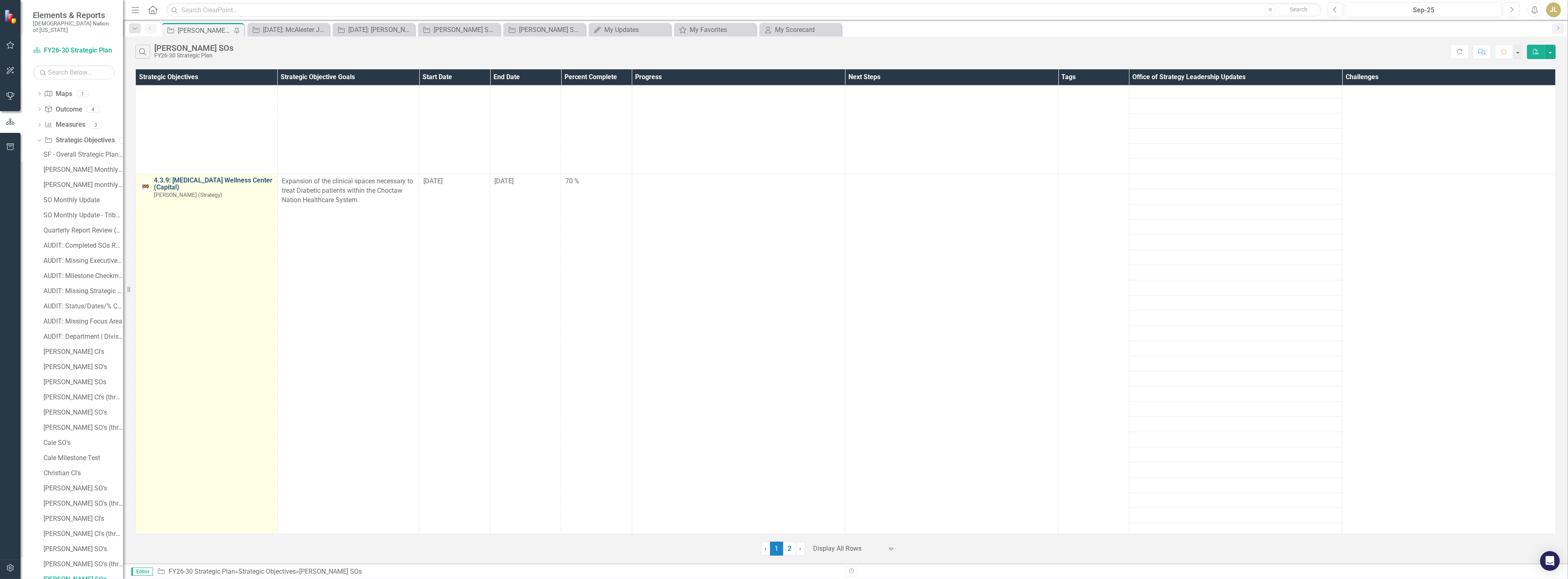
click at [186, 187] on link "4.3.9: [MEDICAL_DATA] Wellness Center (Capital)" at bounding box center [214, 184] width 119 height 15
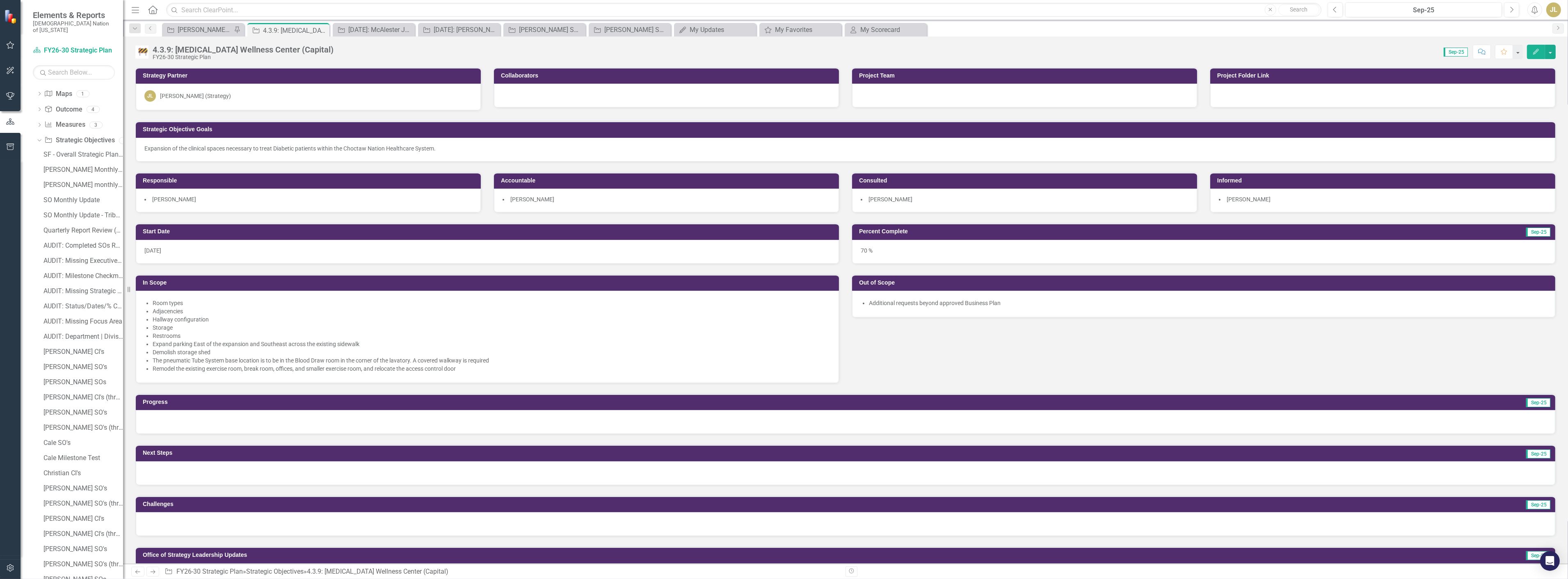
scroll to position [227, 0]
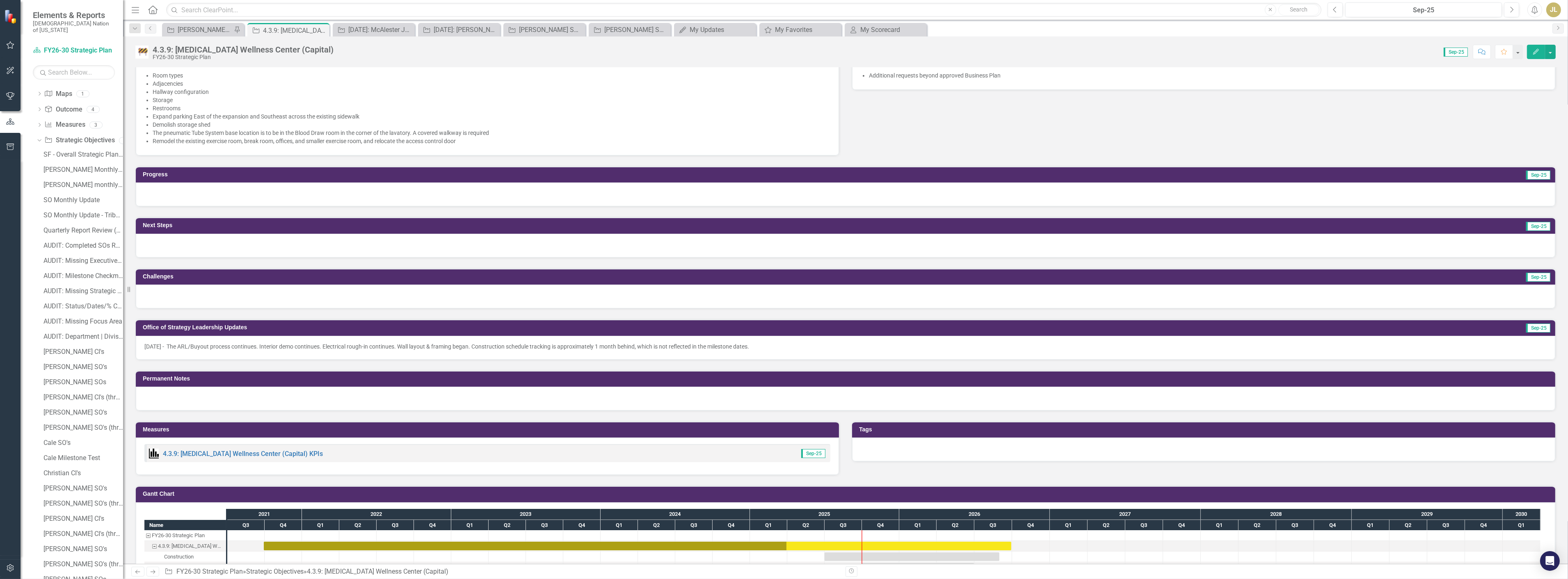
click at [772, 342] on p "9/3/25 - The ARL/Buyout process continues. Interior demo continues. Electrical …" at bounding box center [845, 346] width 1402 height 8
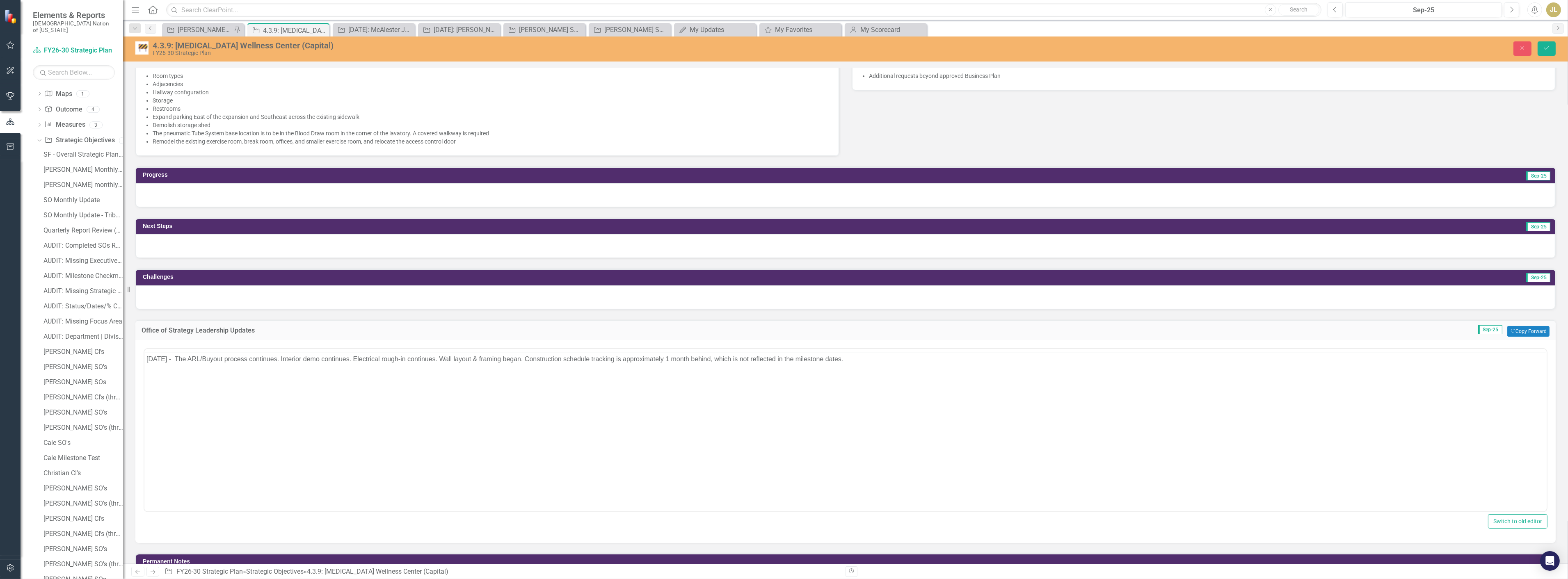
scroll to position [0, 0]
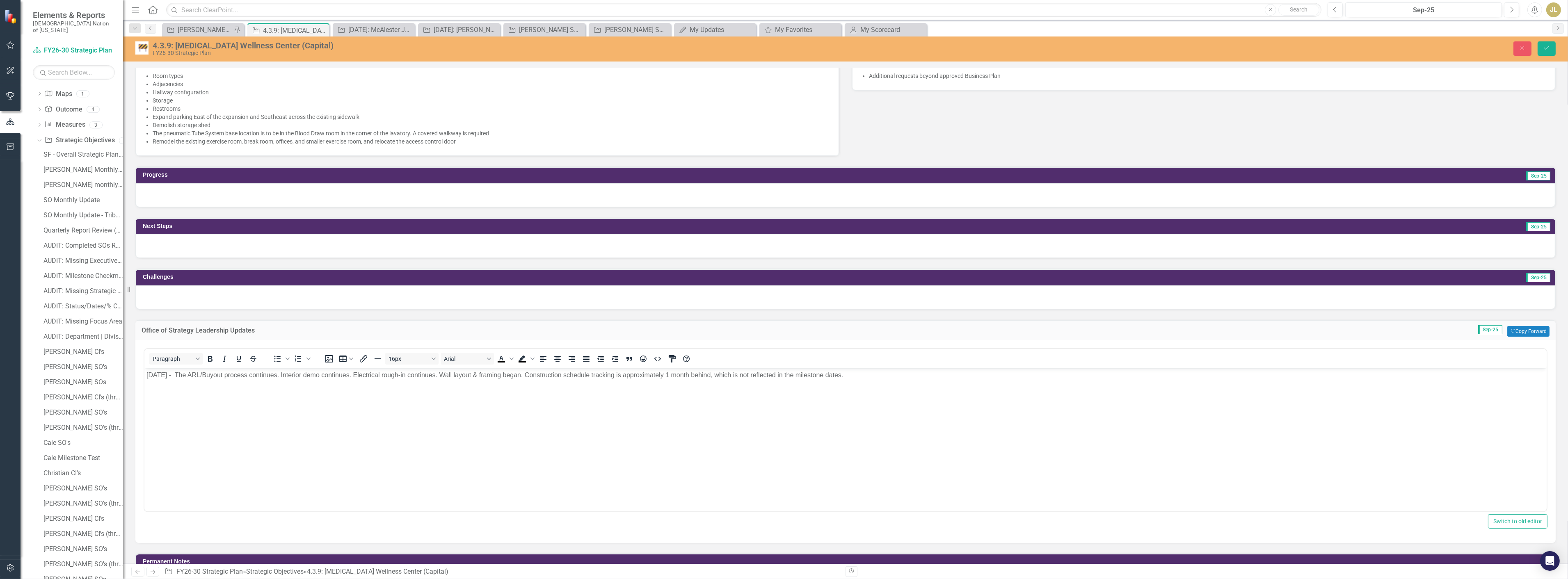
click at [840, 373] on p "9/3/25 - The ARL/Buyout process continues. Interior demo continues. Electrical …" at bounding box center [845, 375] width 1398 height 10
click at [1545, 45] on icon "Save" at bounding box center [1547, 47] width 7 height 5
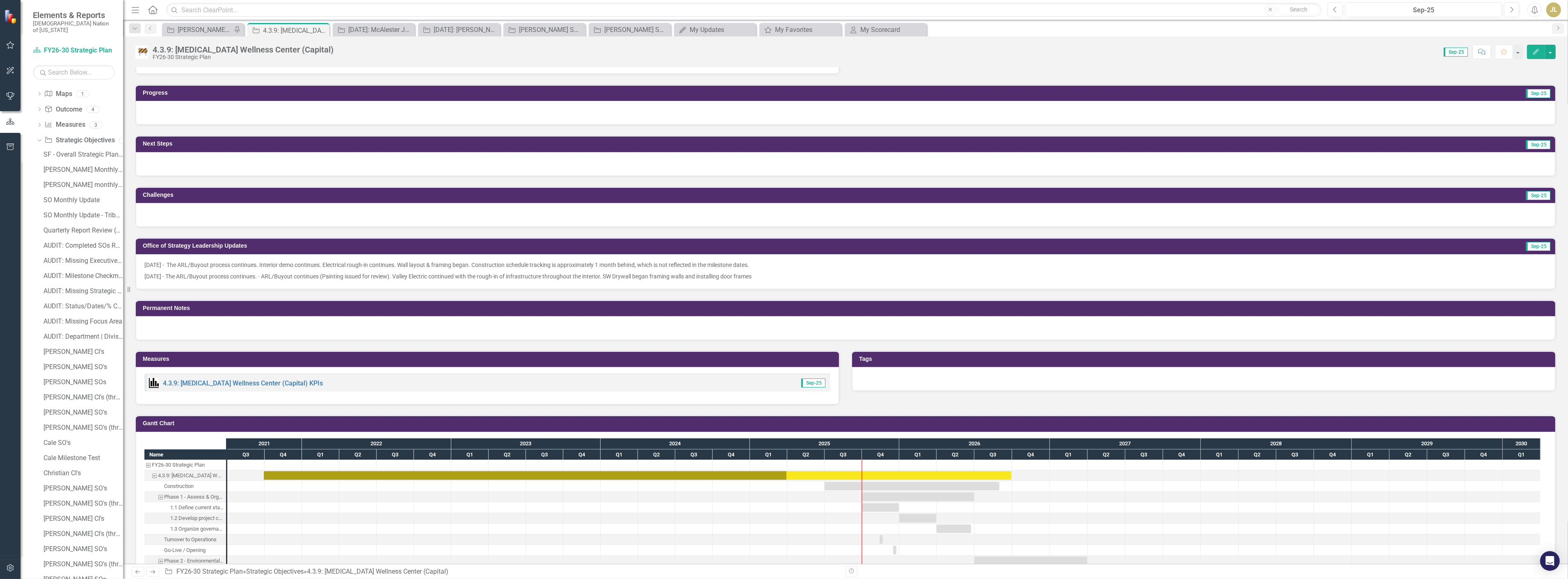
scroll to position [216, 0]
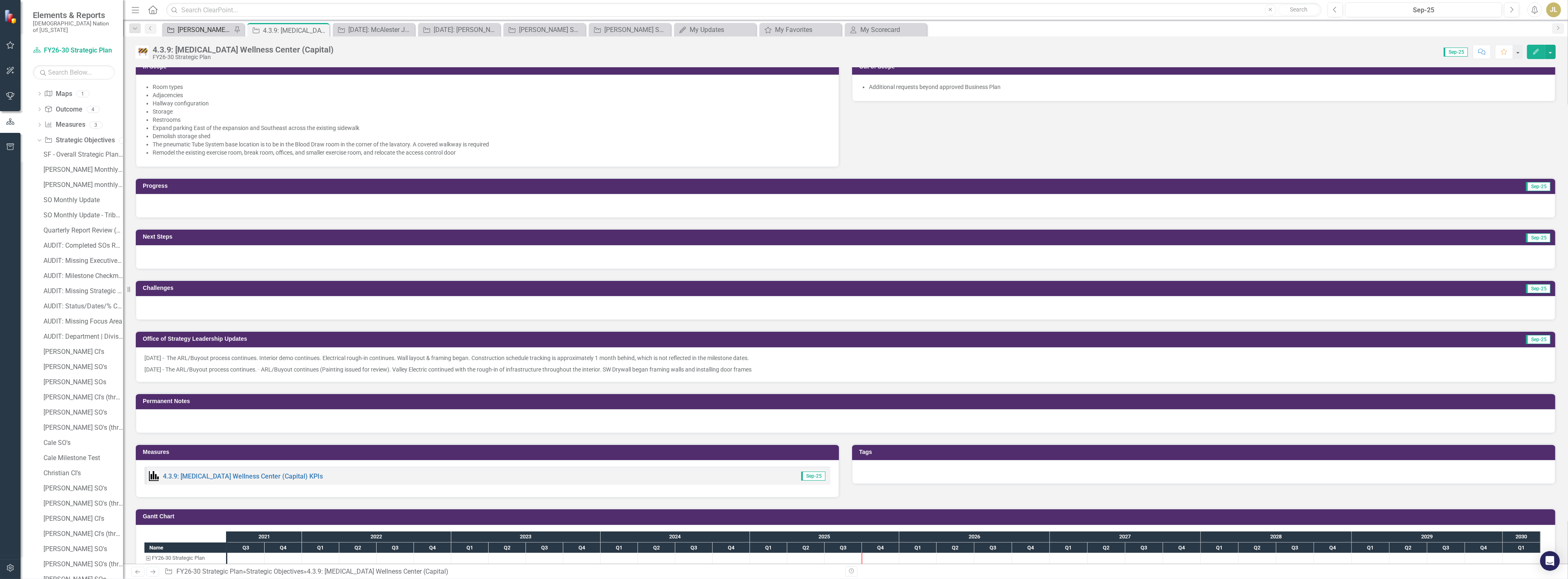
click at [200, 31] on div "[PERSON_NAME] SOs" at bounding box center [205, 29] width 54 height 10
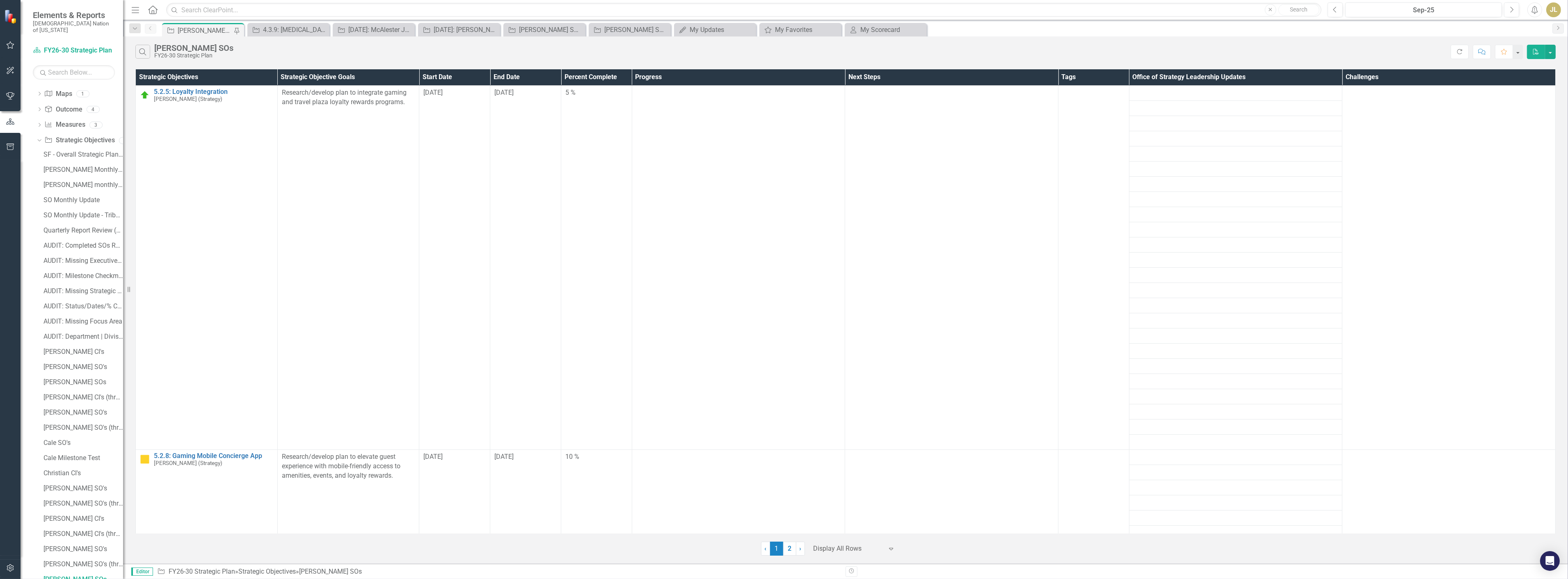
scroll to position [2456, 0]
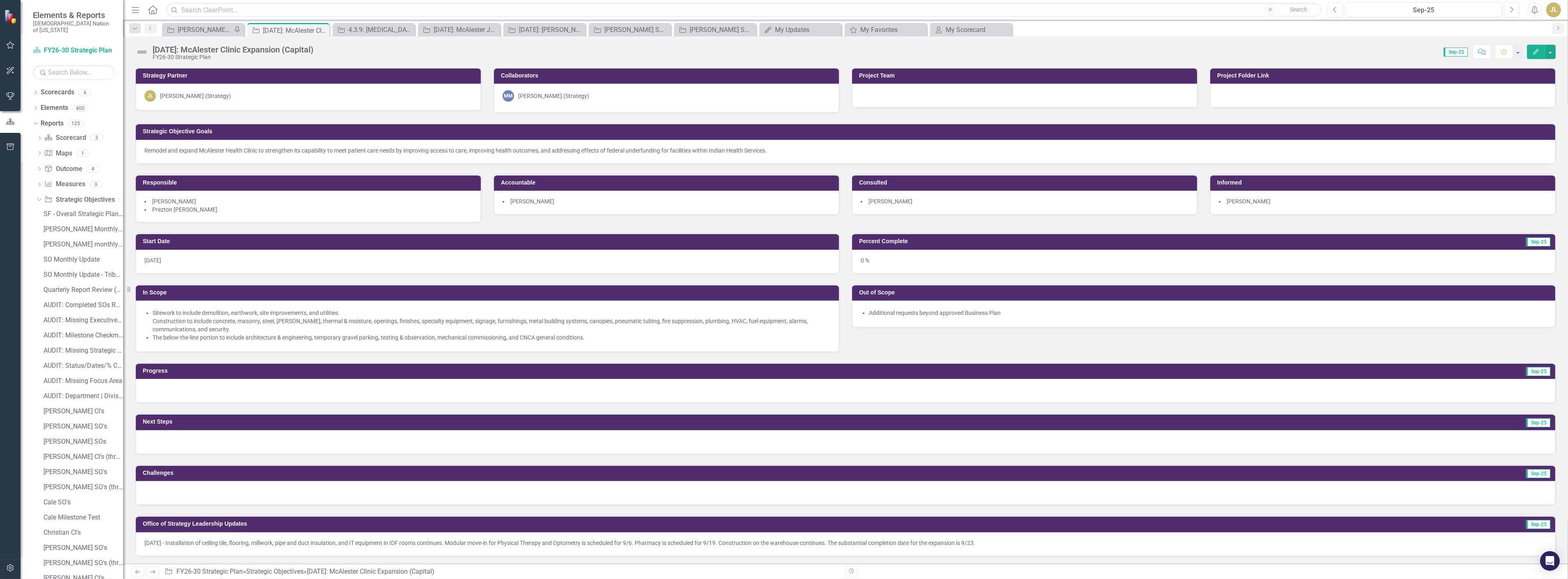
scroll to position [319, 0]
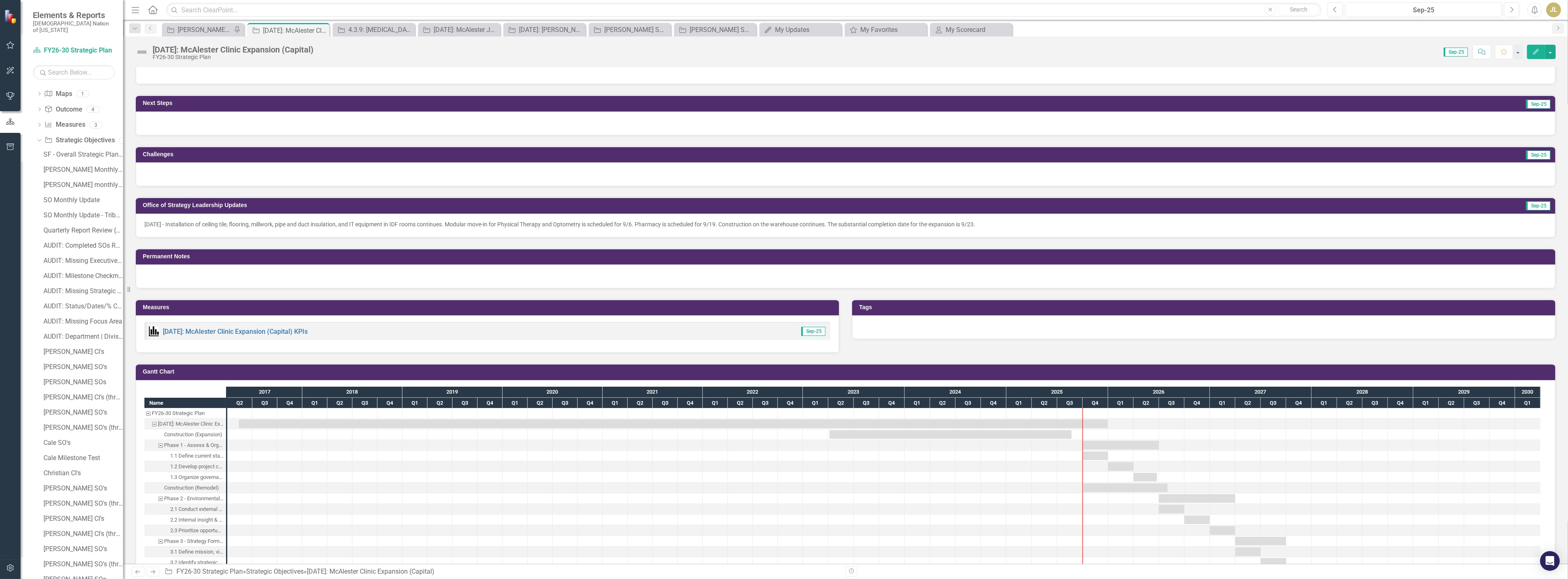
click at [1013, 226] on div "[DATE] - Installation of ceiling tile, flooring, millwork, pipe and duct insula…" at bounding box center [845, 225] width 1419 height 24
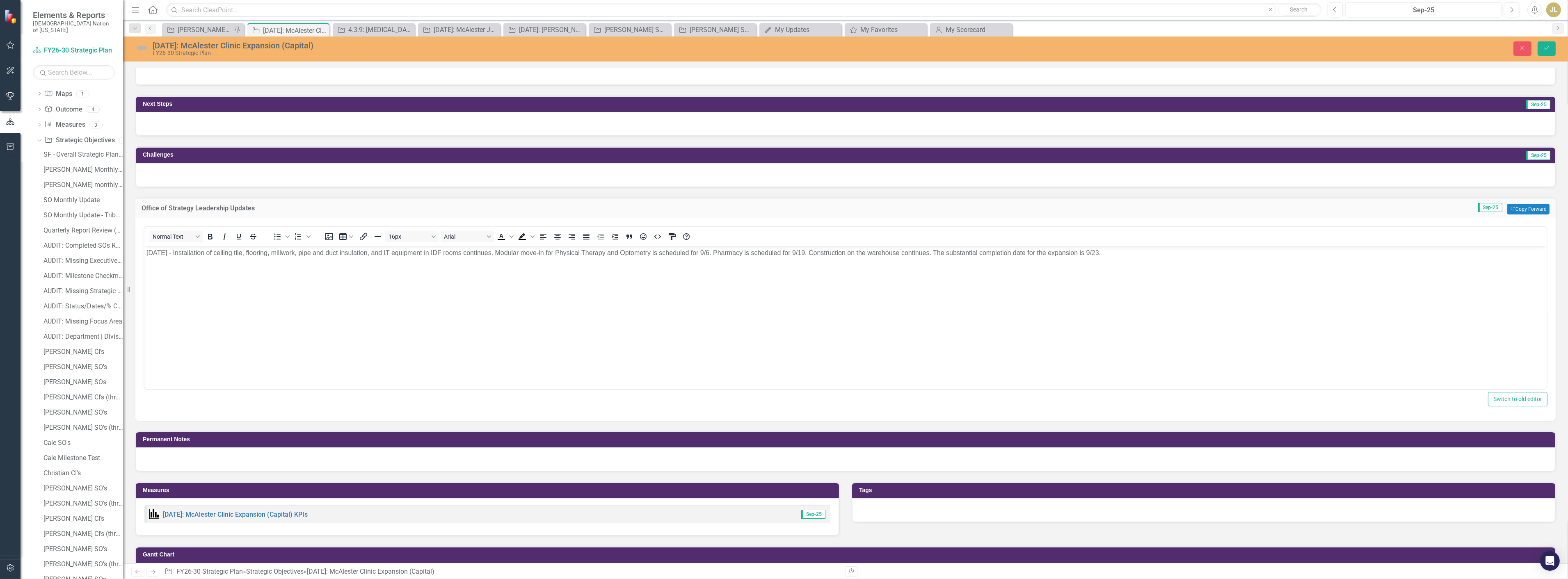
scroll to position [0, 0]
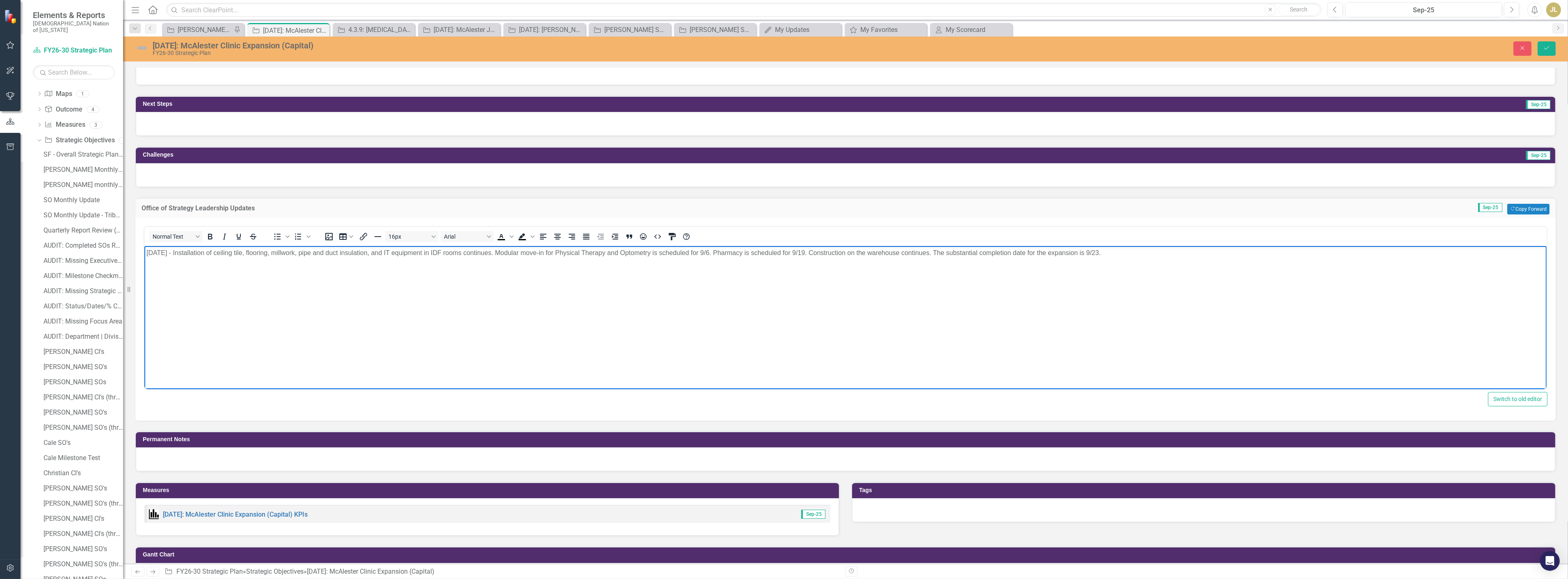
click at [1131, 248] on p "[DATE] - Installation of ceiling tile, flooring, millwork, pipe and duct insula…" at bounding box center [845, 252] width 1398 height 10
click at [1545, 49] on icon "Save" at bounding box center [1547, 47] width 7 height 5
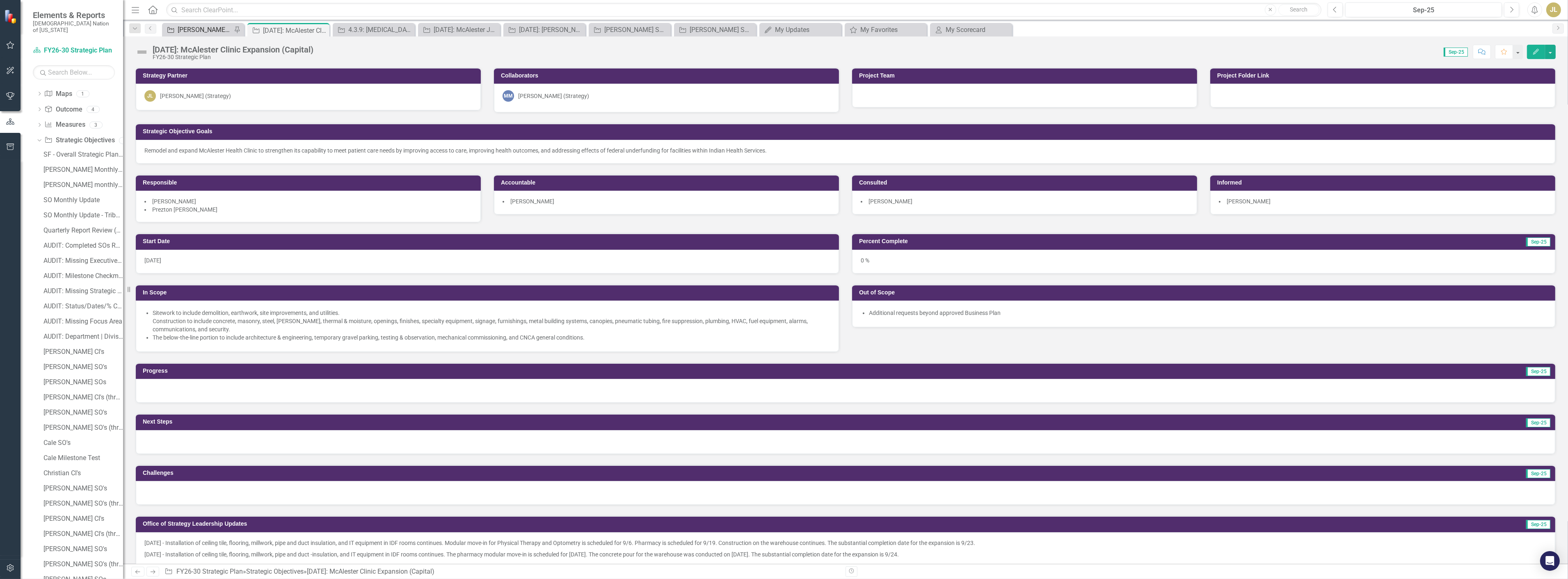
click at [191, 27] on div "[PERSON_NAME] SOs" at bounding box center [205, 29] width 54 height 10
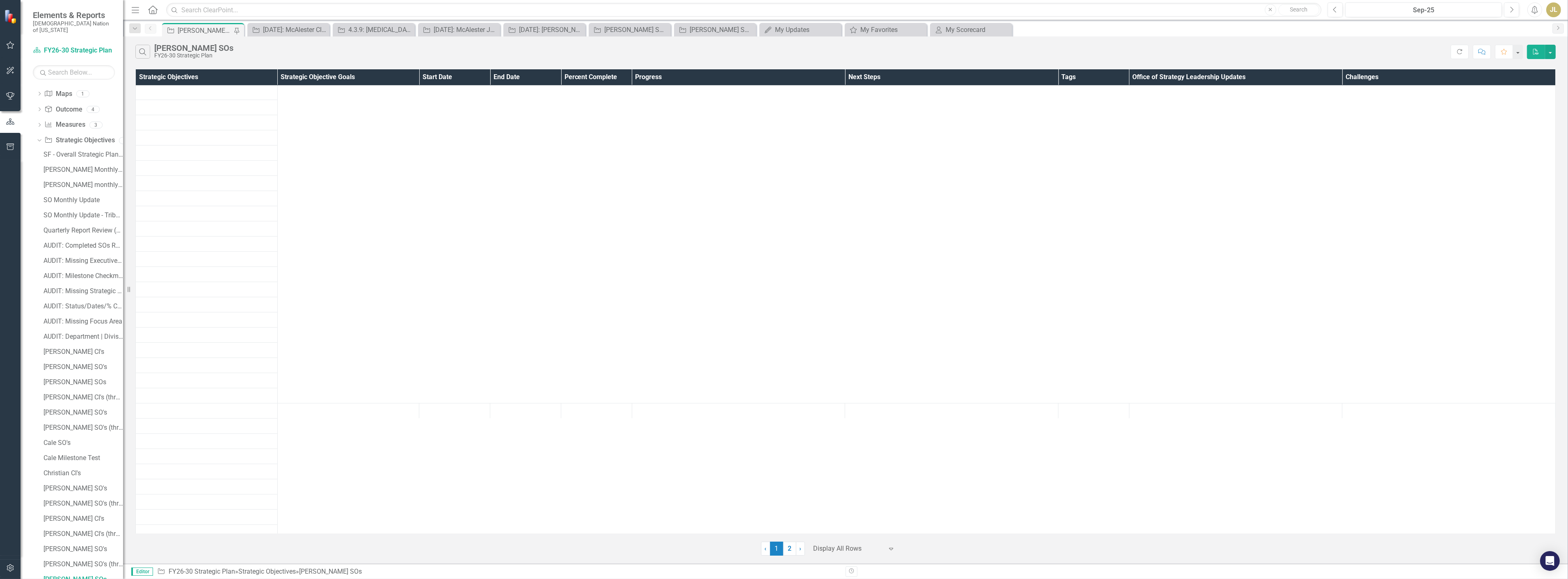
scroll to position [1548, 0]
